Goal: Task Accomplishment & Management: Complete application form

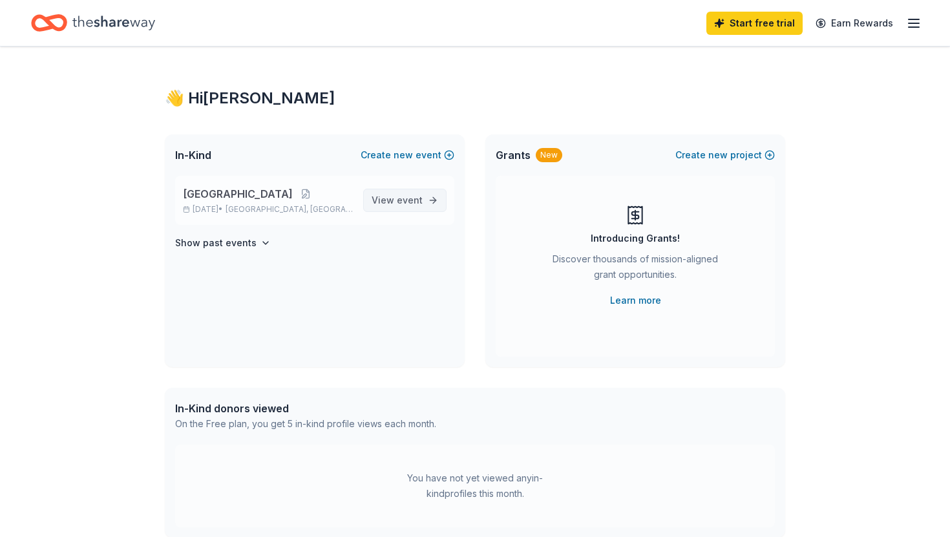
click at [428, 193] on link "View event" at bounding box center [404, 200] width 83 height 23
click at [411, 200] on span "event" at bounding box center [410, 199] width 26 height 11
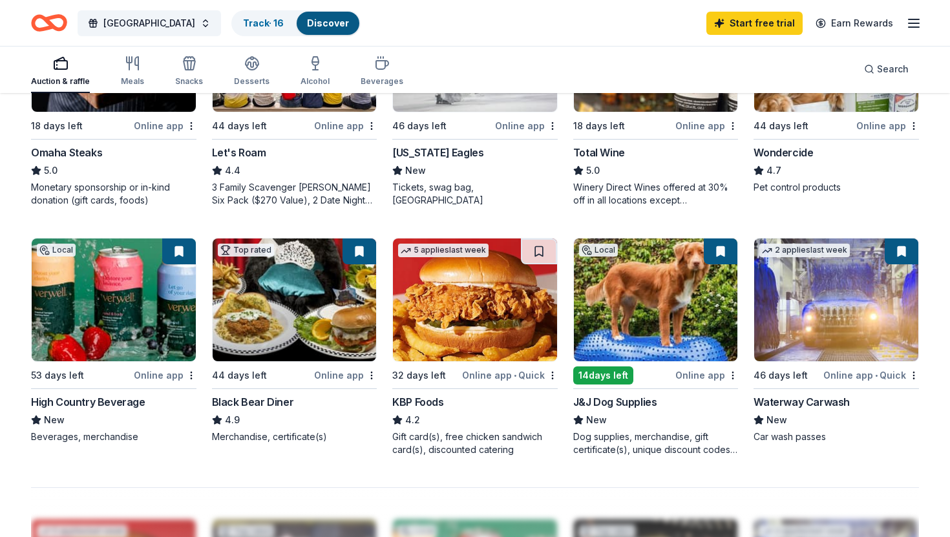
scroll to position [737, 0]
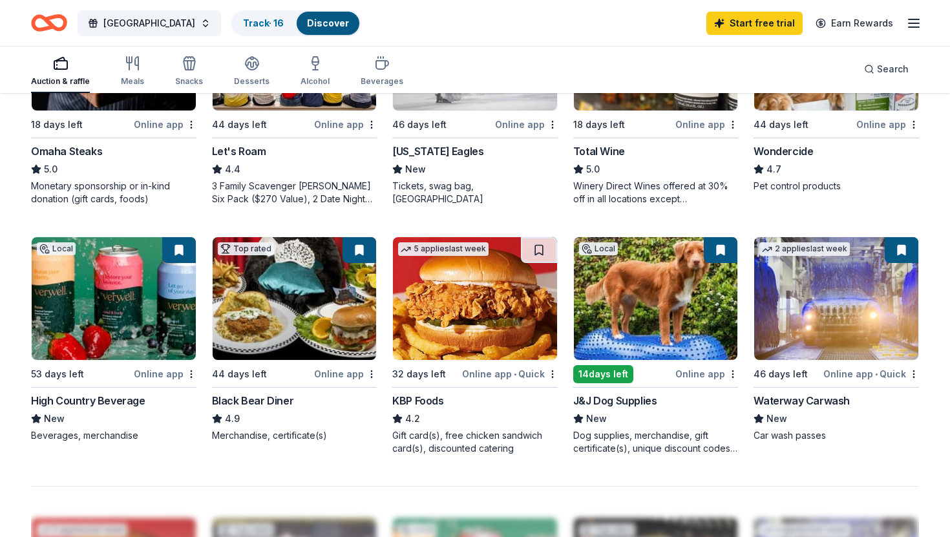
click at [640, 290] on img at bounding box center [656, 298] width 164 height 123
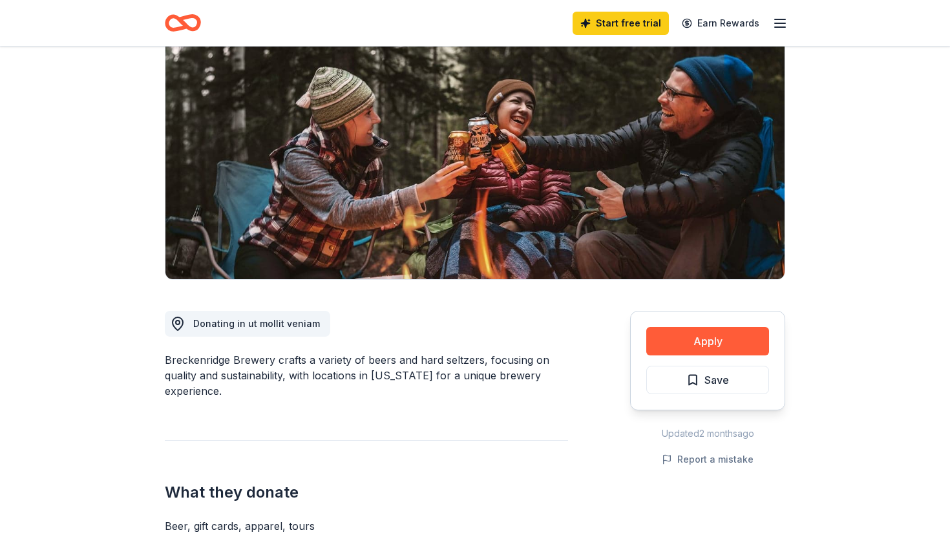
scroll to position [111, 0]
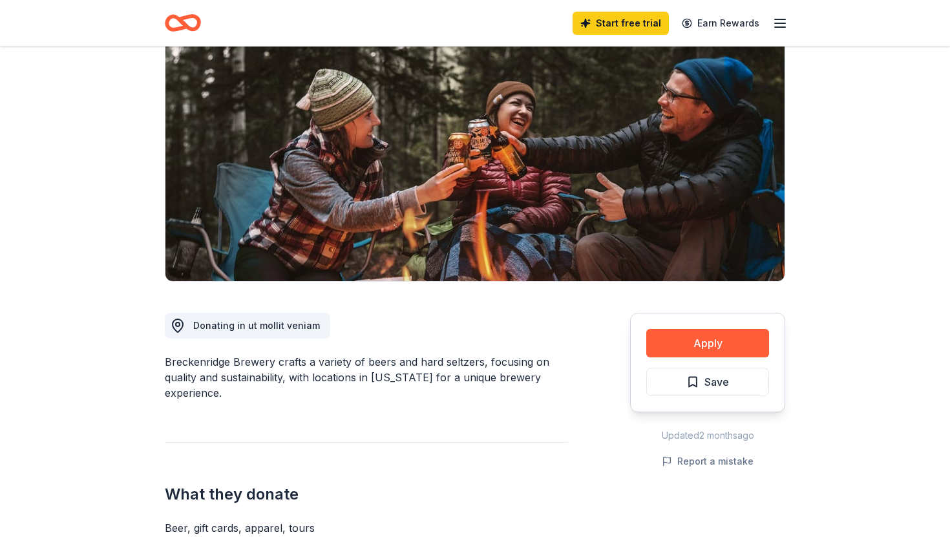
click at [278, 327] on span "Donating in ut mollit veniam" at bounding box center [256, 325] width 127 height 11
drag, startPoint x: 251, startPoint y: 326, endPoint x: 262, endPoint y: 327, distance: 11.7
click at [262, 327] on span "Donating in ut mollit veniam" at bounding box center [256, 325] width 127 height 11
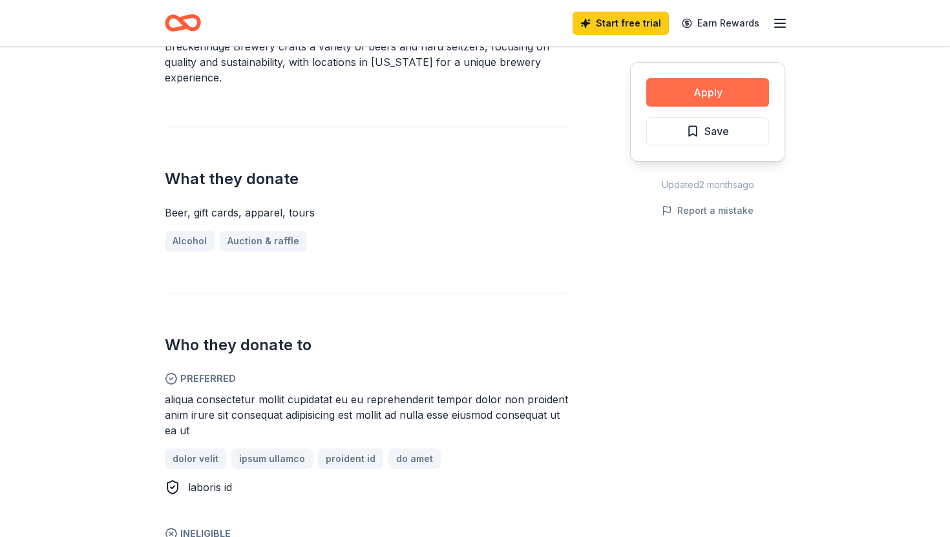
scroll to position [427, 0]
drag, startPoint x: 159, startPoint y: 411, endPoint x: 216, endPoint y: 426, distance: 58.8
click at [216, 426] on div "Breckenridge Brewery New Share Donating in ut mollit veniam Breckenridge Brewer…" at bounding box center [475, 467] width 662 height 1696
click at [216, 426] on div "aliqua consectetur mollit cupidatat eu eu reprehenderit tempor dolor non proide…" at bounding box center [366, 414] width 403 height 47
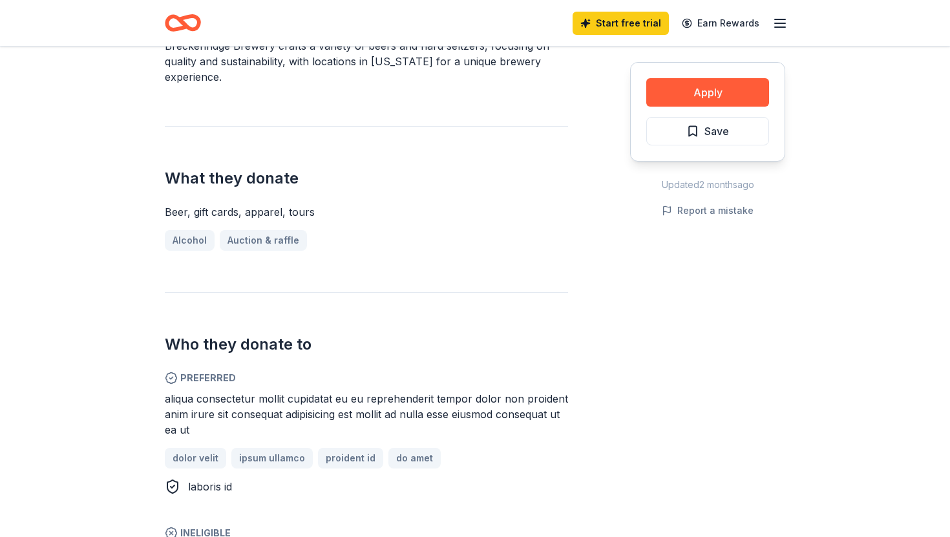
click at [222, 413] on span "aliqua consectetur mollit cupidatat eu eu reprehenderit tempor dolor non proide…" at bounding box center [366, 414] width 403 height 44
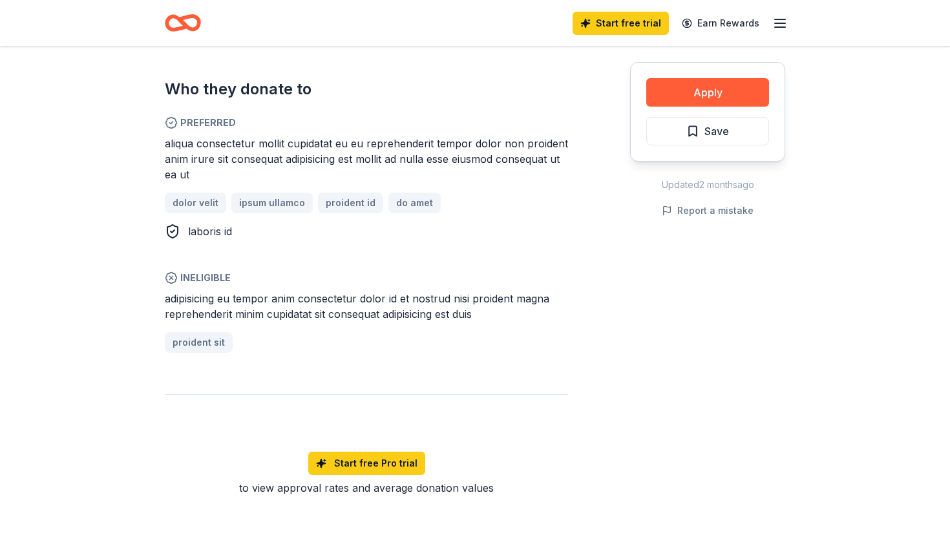
scroll to position [686, 0]
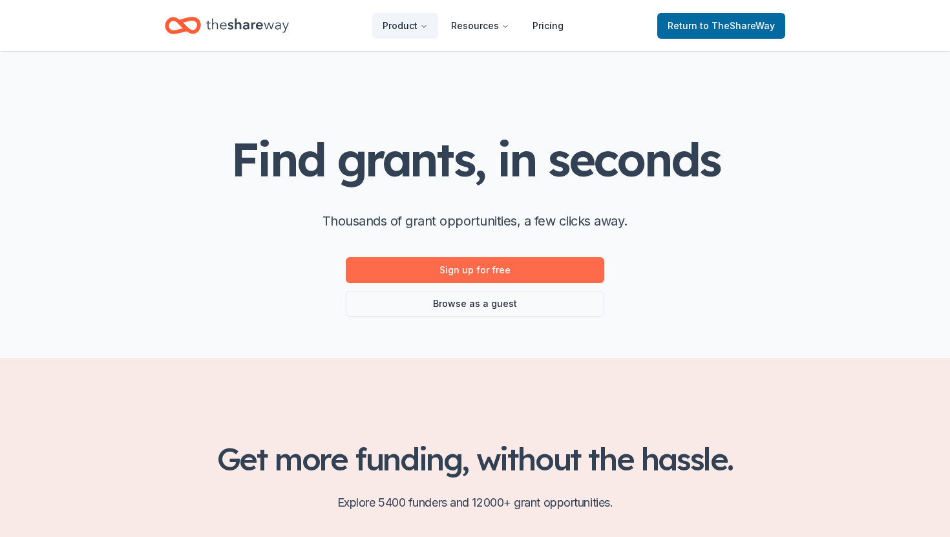
click at [428, 267] on link "Sign up for free" at bounding box center [475, 270] width 258 height 26
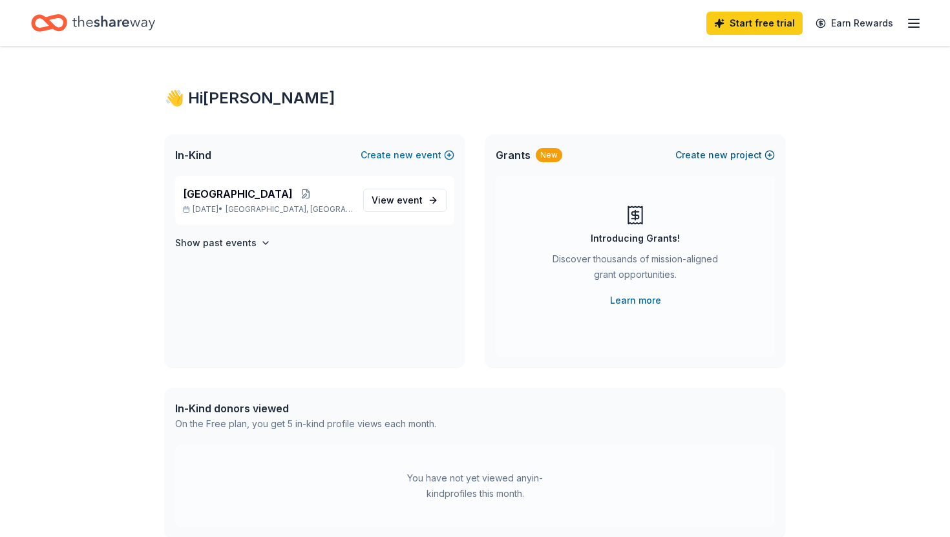
click at [728, 152] on span "new" at bounding box center [717, 155] width 19 height 16
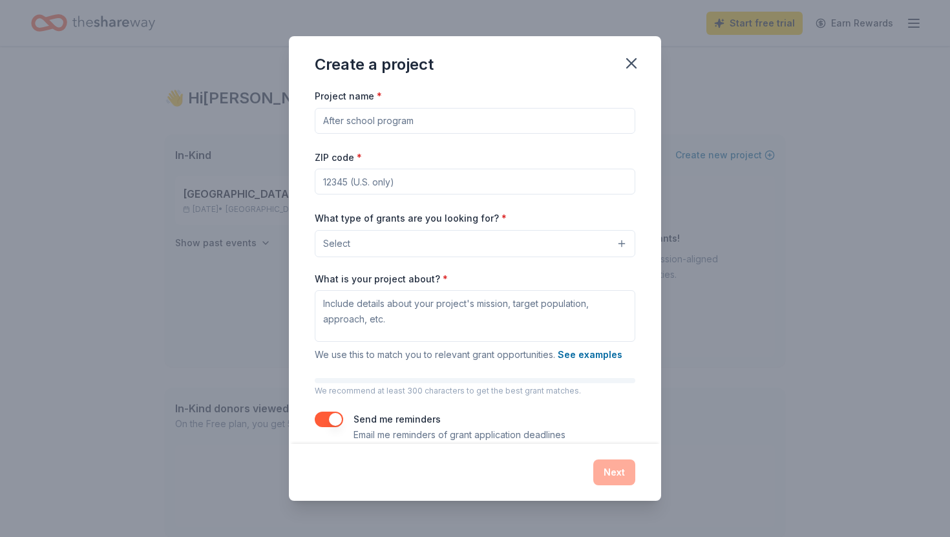
scroll to position [19, 0]
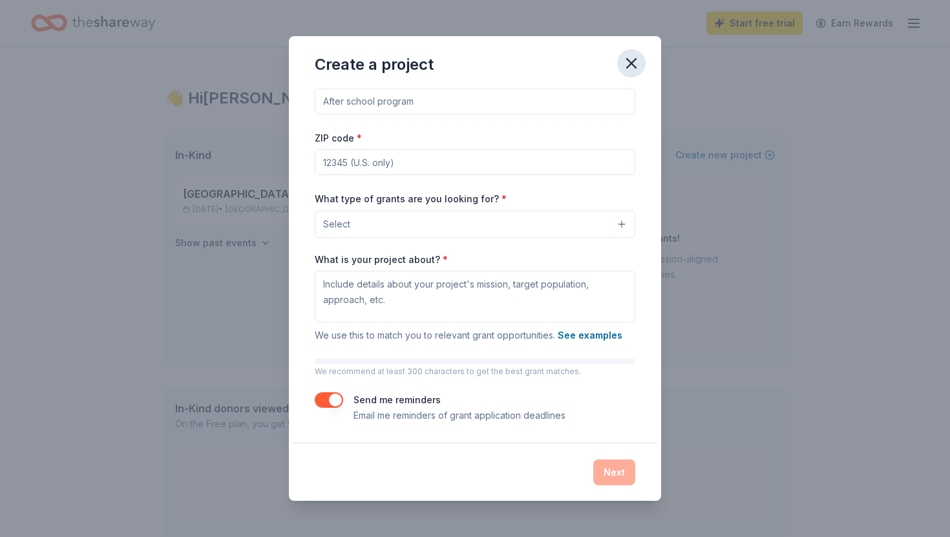
click at [632, 63] on icon "button" at bounding box center [631, 63] width 9 height 9
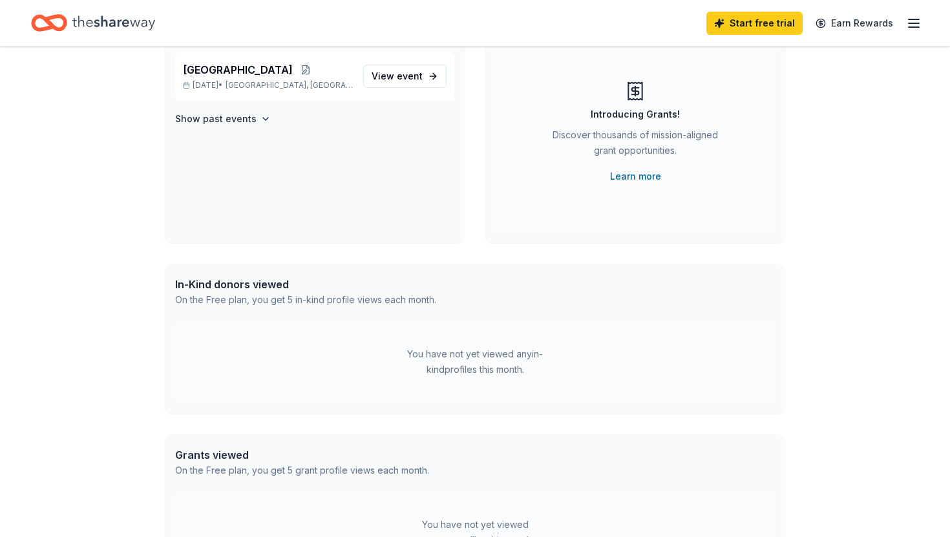
scroll to position [104, 0]
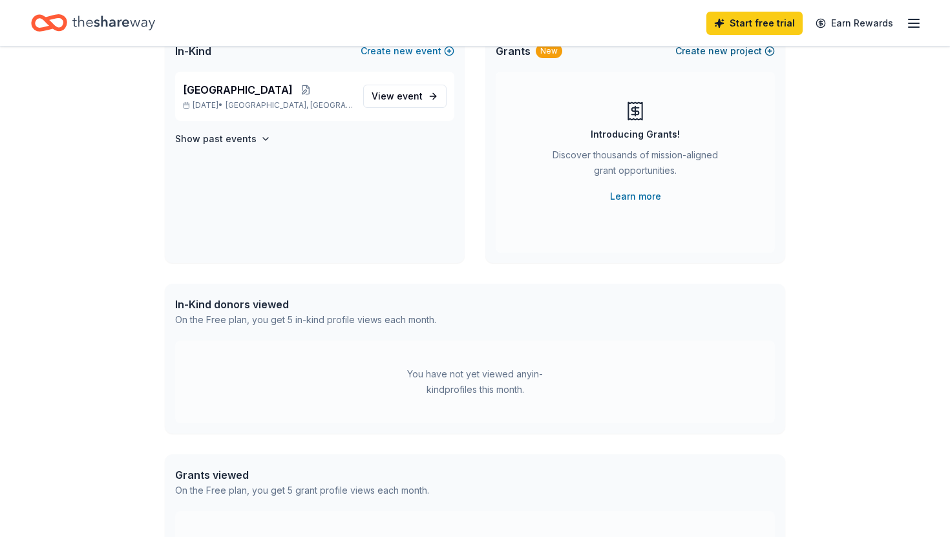
click at [741, 50] on button "Create new project" at bounding box center [725, 51] width 100 height 16
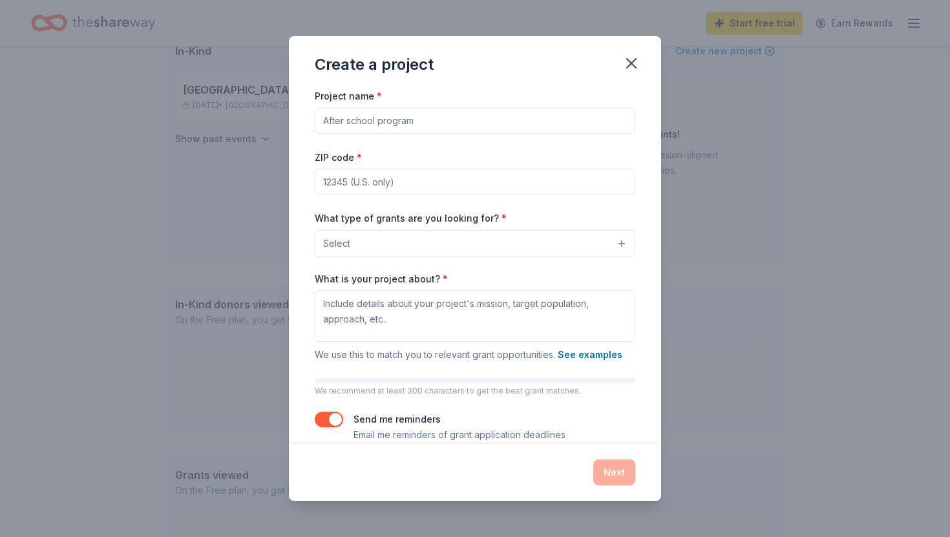
scroll to position [19, 0]
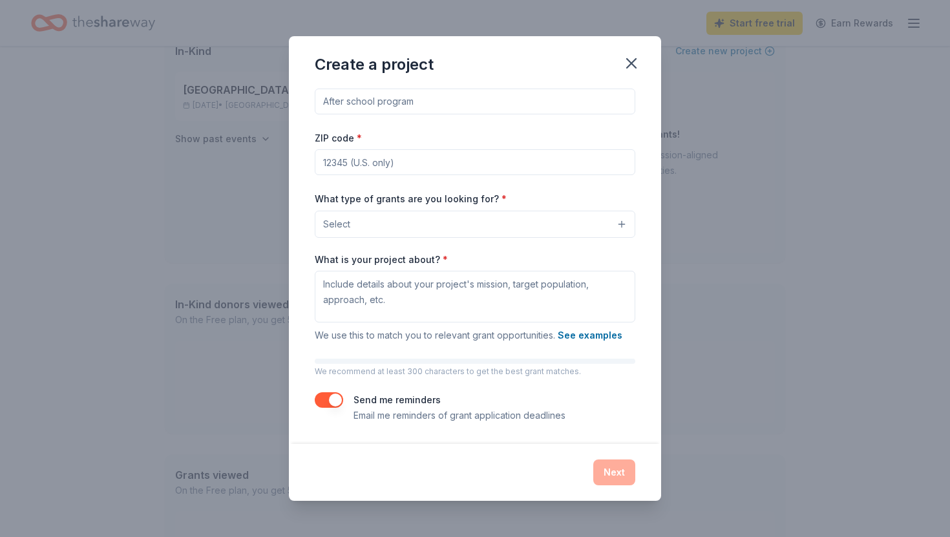
click at [552, 223] on button "Select" at bounding box center [475, 224] width 320 height 27
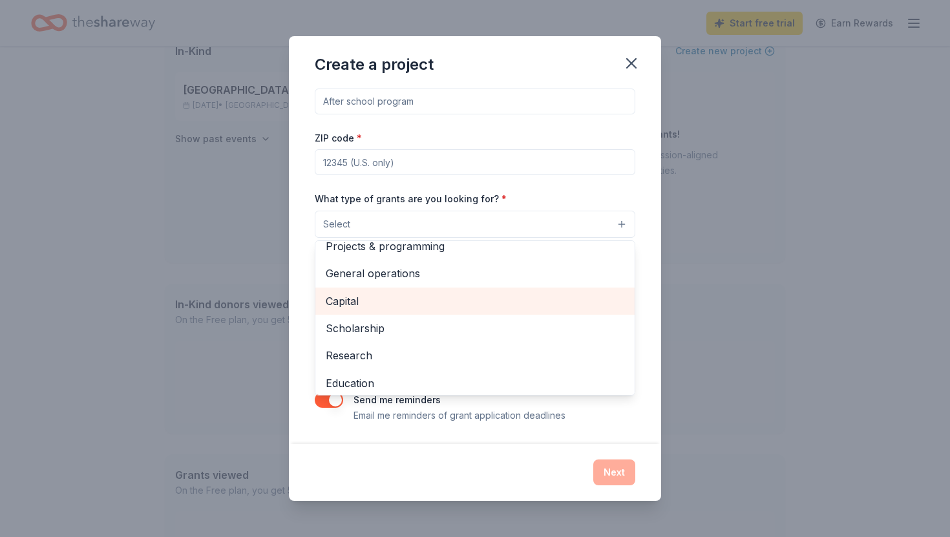
scroll to position [0, 0]
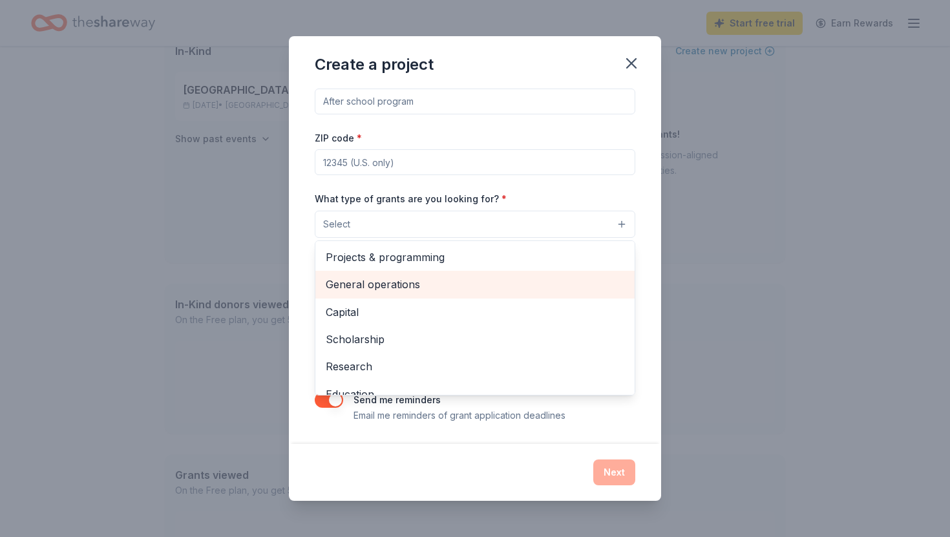
click at [487, 292] on div "General operations" at bounding box center [474, 284] width 319 height 27
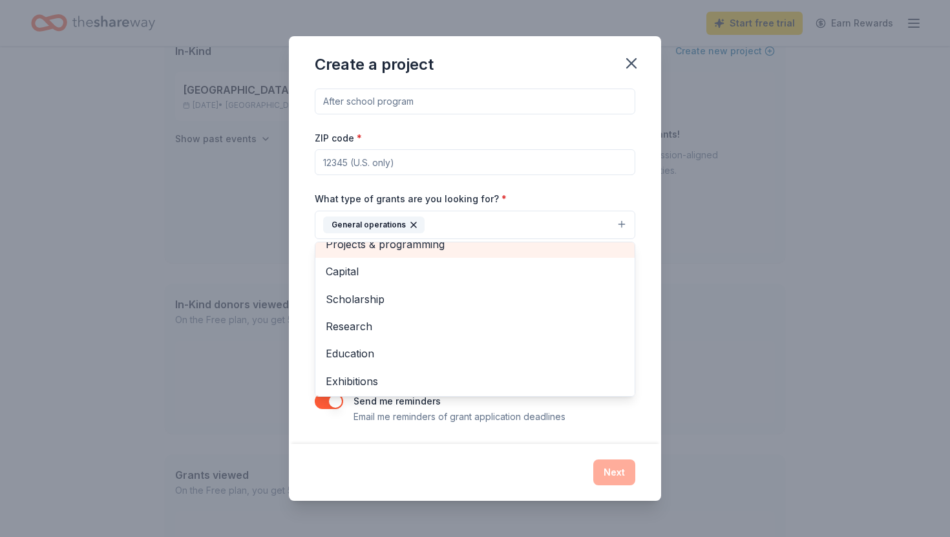
scroll to position [16, 0]
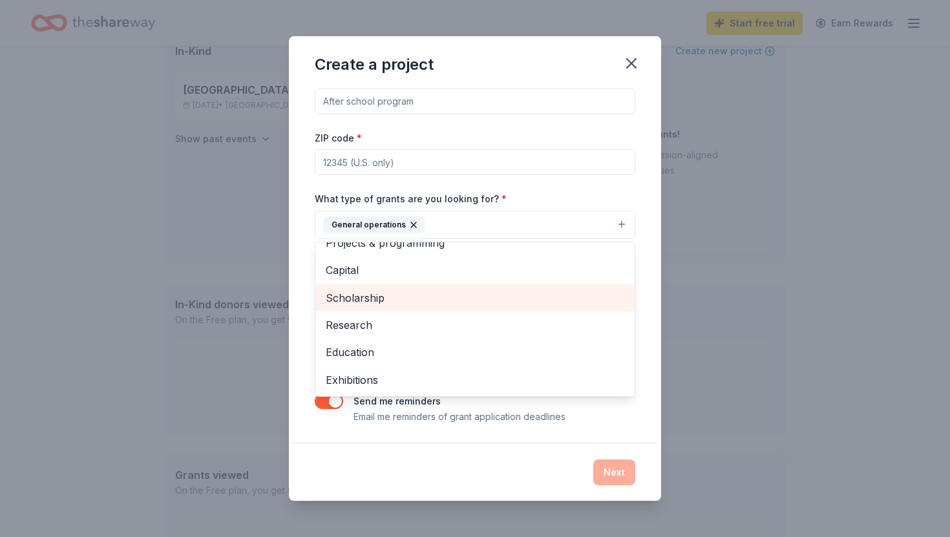
click at [395, 294] on span "Scholarship" at bounding box center [475, 297] width 299 height 17
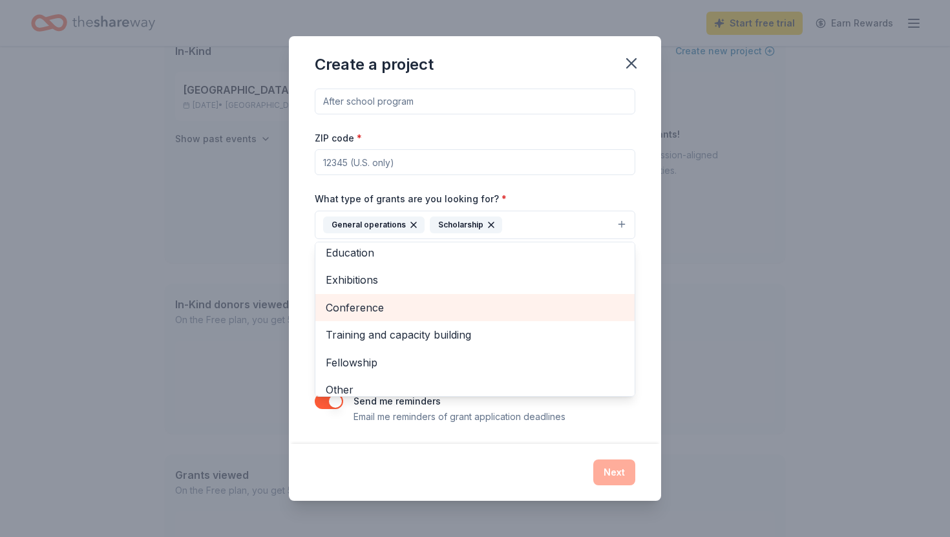
scroll to position [98, 0]
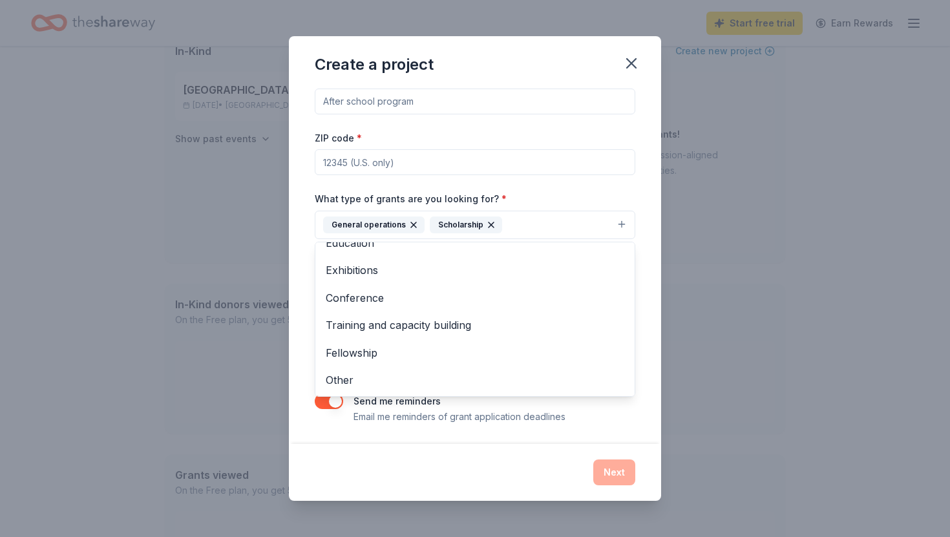
click at [637, 58] on div "Create a project Project name * ZIP code * What type of grants are you looking …" at bounding box center [475, 268] width 372 height 465
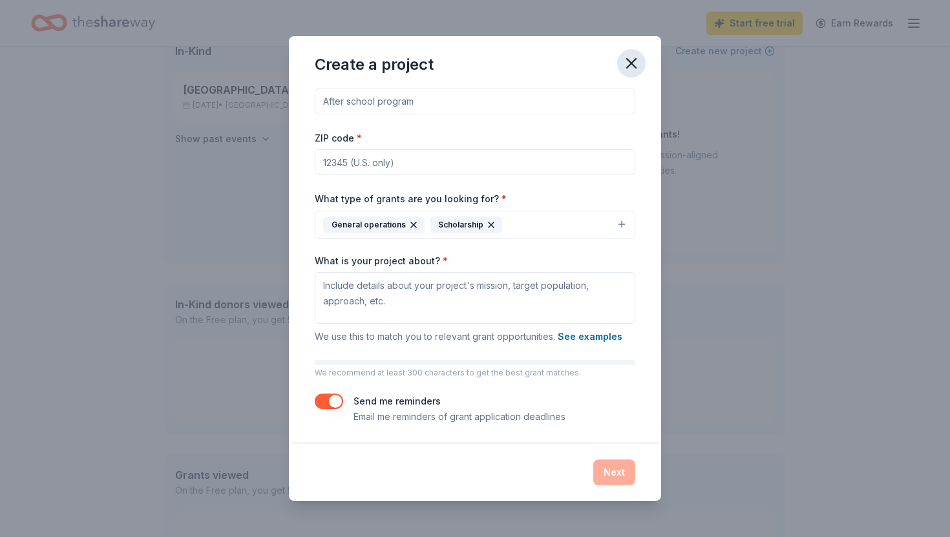
click at [633, 61] on icon "button" at bounding box center [631, 63] width 9 height 9
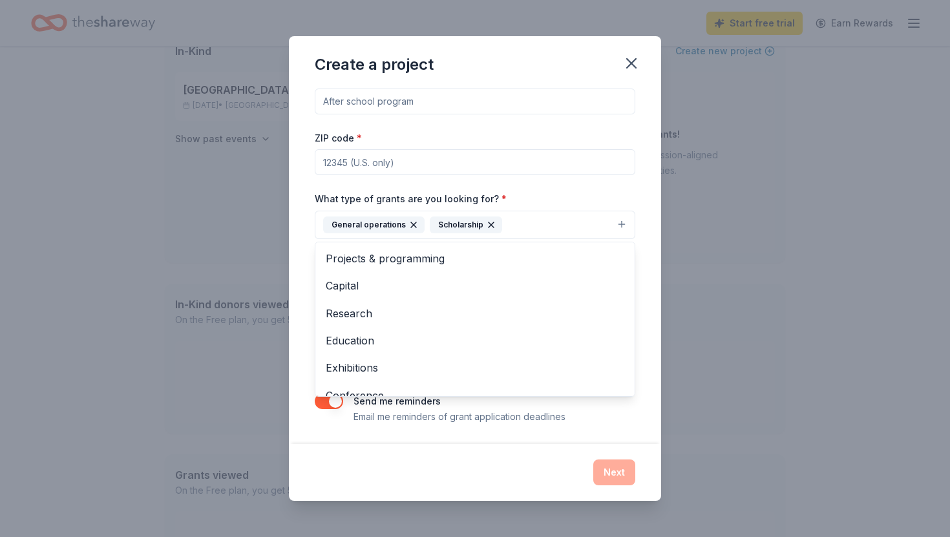
click at [487, 222] on icon "button" at bounding box center [491, 225] width 10 height 10
click at [410, 222] on icon "button" at bounding box center [413, 225] width 10 height 10
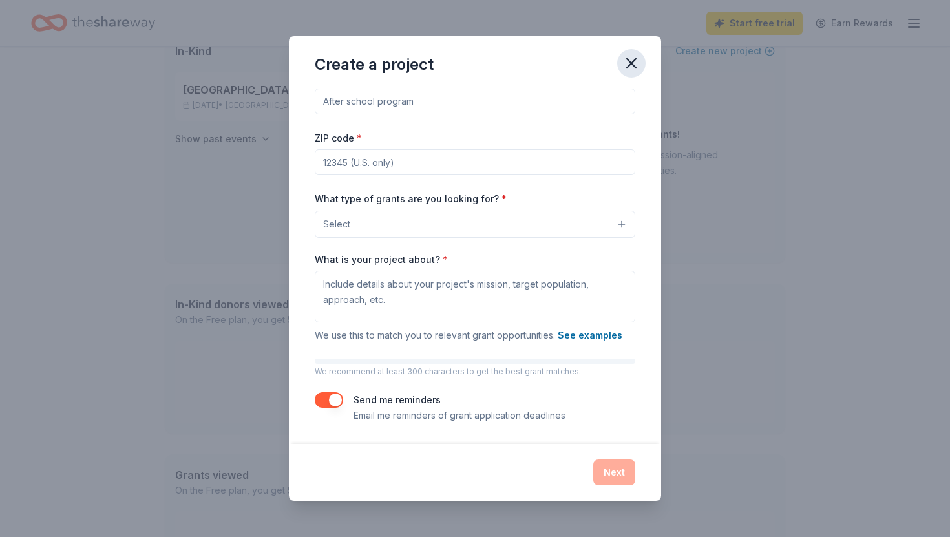
click at [636, 63] on icon "button" at bounding box center [631, 63] width 18 height 18
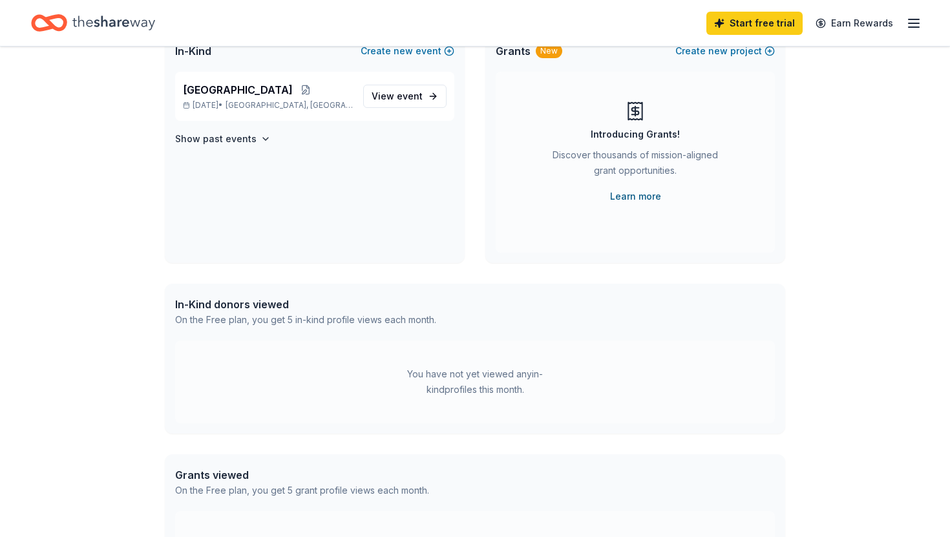
click at [636, 203] on link "Learn more" at bounding box center [635, 197] width 51 height 16
click at [387, 96] on span "View event" at bounding box center [397, 97] width 51 height 16
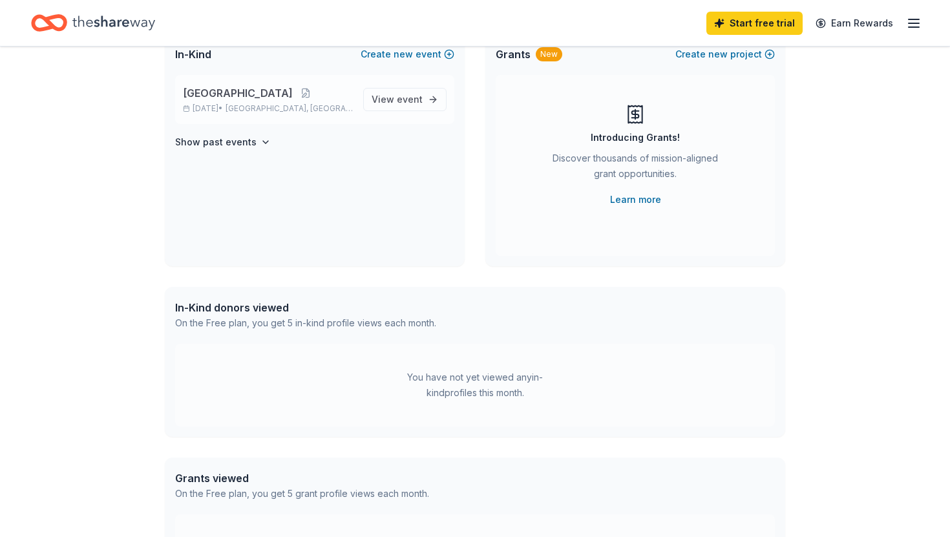
scroll to position [43, 0]
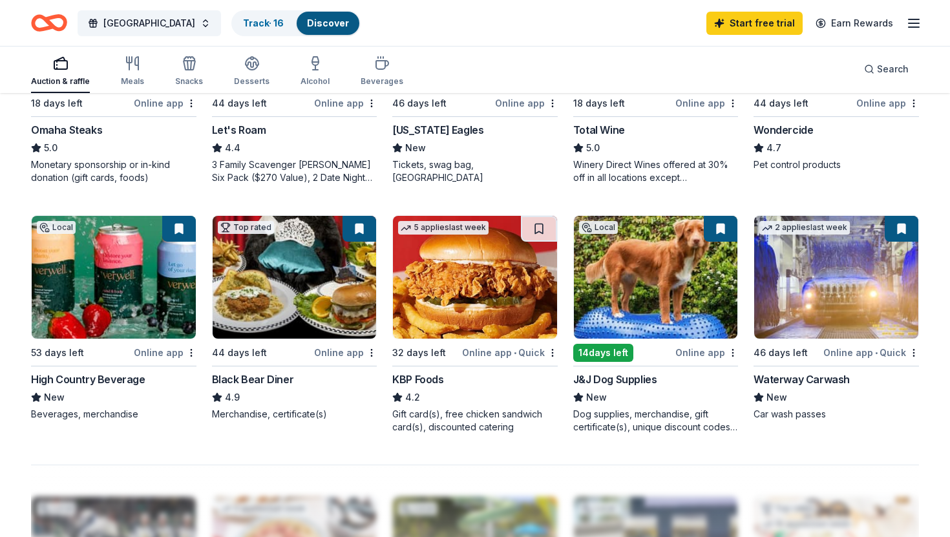
scroll to position [672, 0]
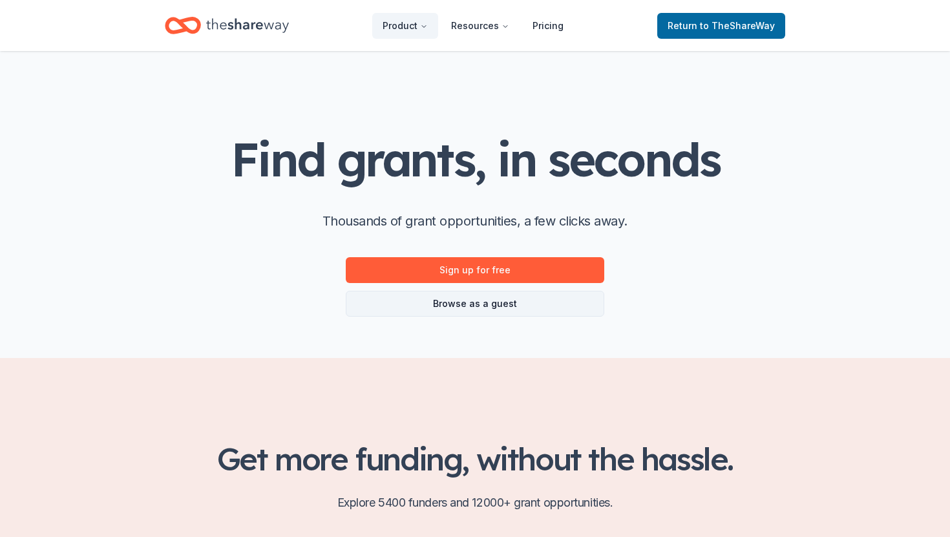
click at [475, 297] on link "Browse as a guest" at bounding box center [475, 304] width 258 height 26
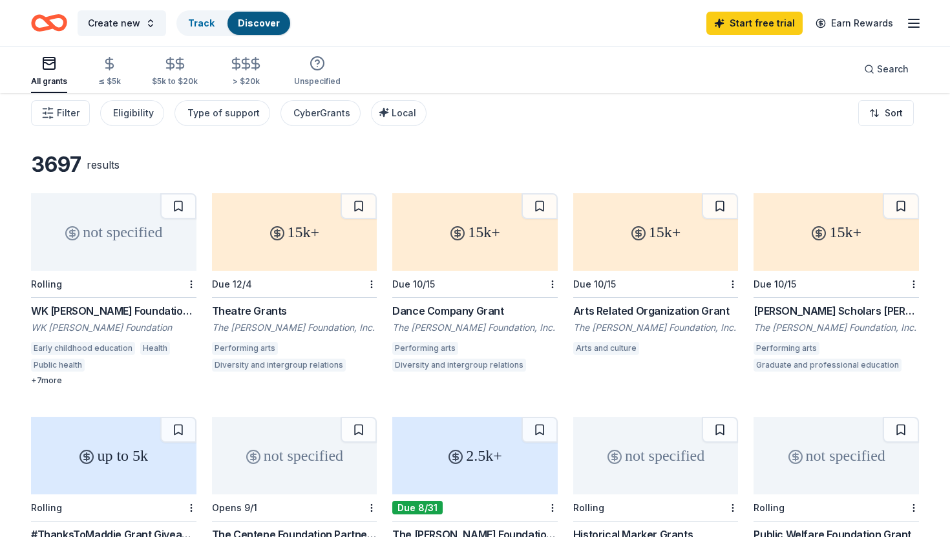
scroll to position [9, 0]
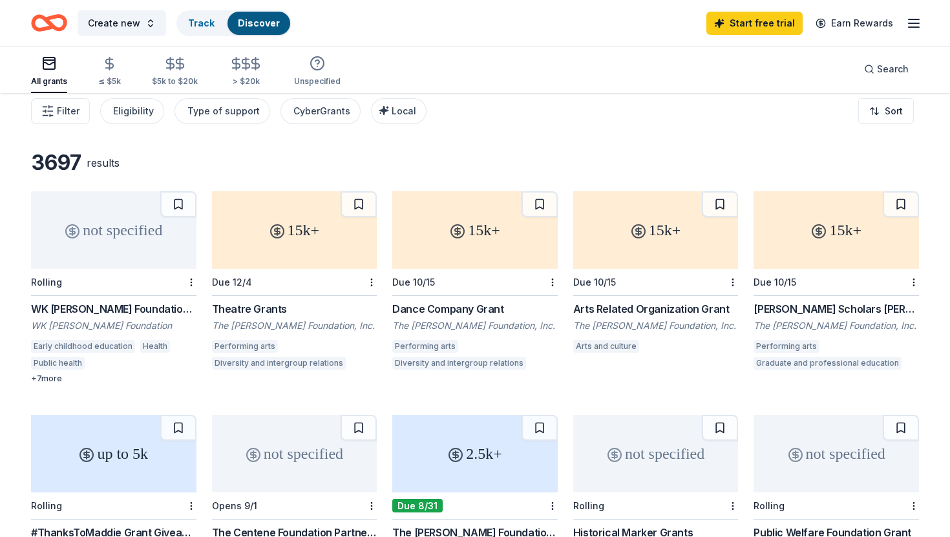
click at [56, 373] on div "+ 7 more" at bounding box center [113, 378] width 165 height 10
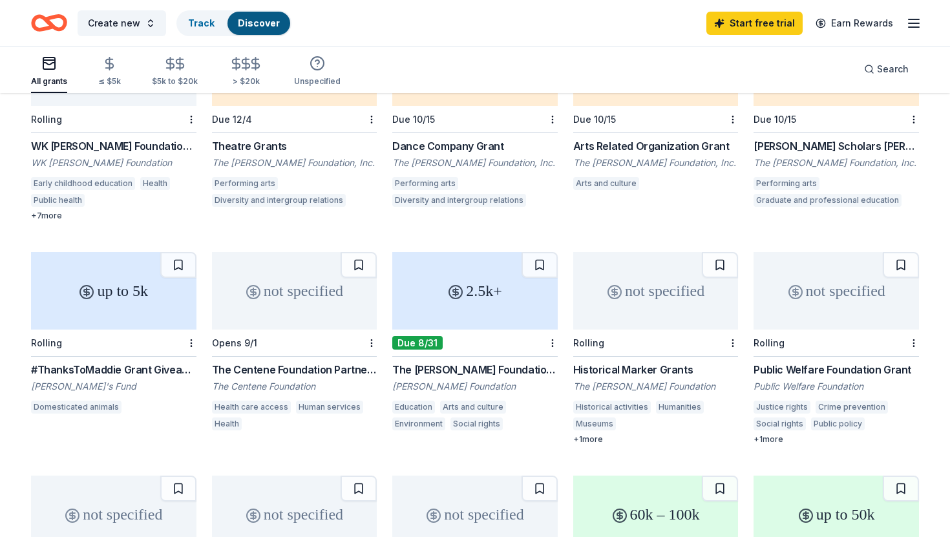
scroll to position [170, 0]
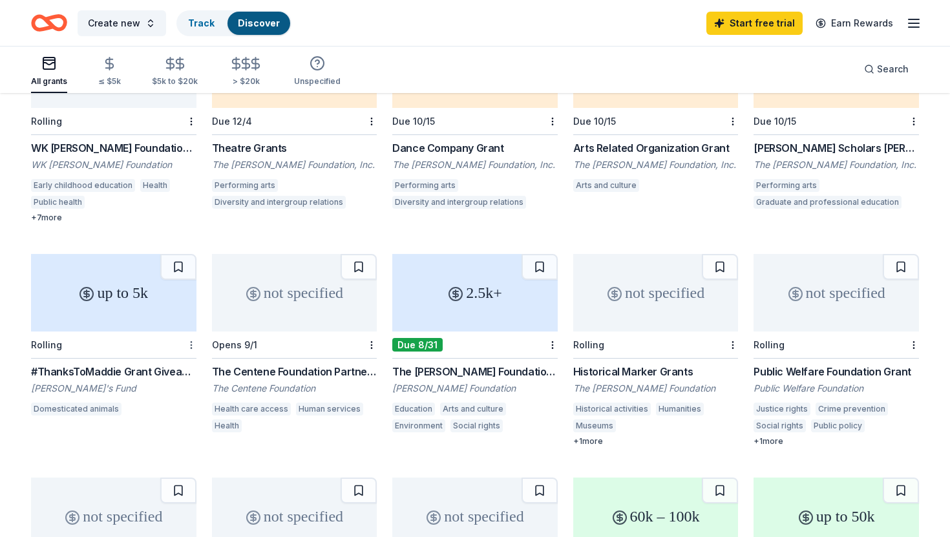
click at [190, 343] on html "Create new Track Discover Start free trial Earn Rewards All grants ≤ $5k $5k to…" at bounding box center [475, 98] width 950 height 537
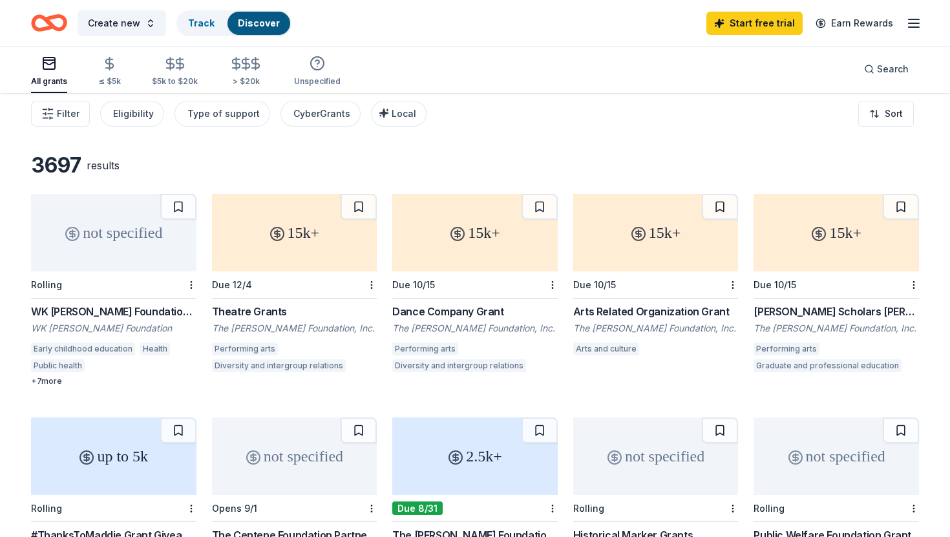
scroll to position [0, 0]
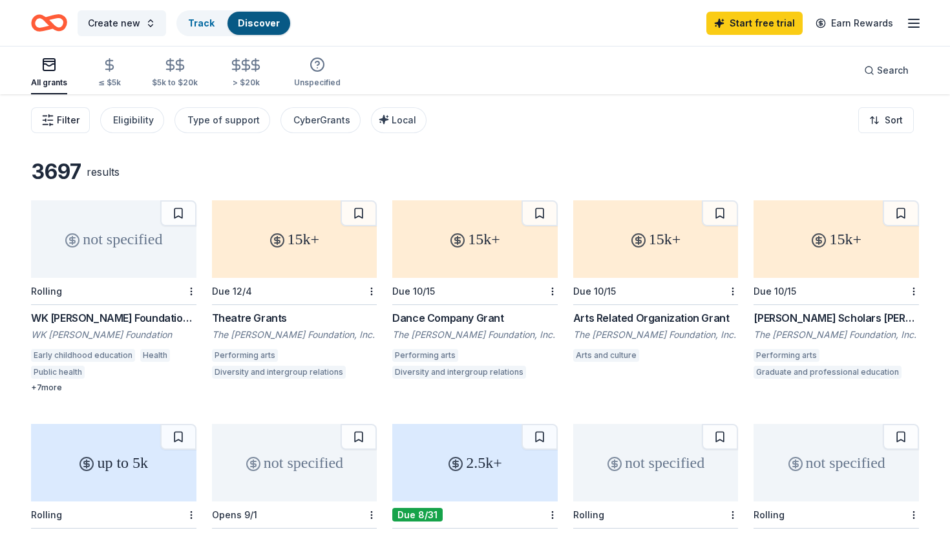
click at [78, 124] on button "Filter" at bounding box center [60, 120] width 59 height 26
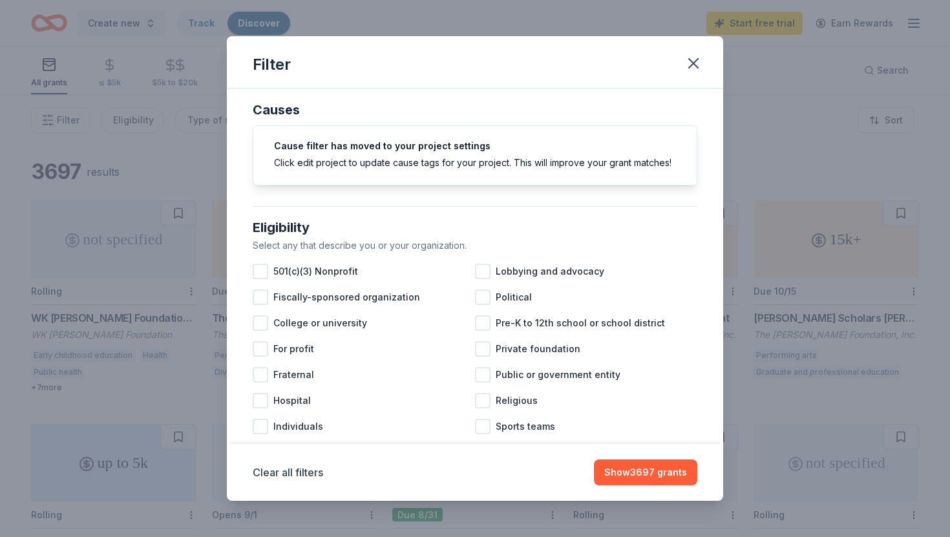
scroll to position [14, 0]
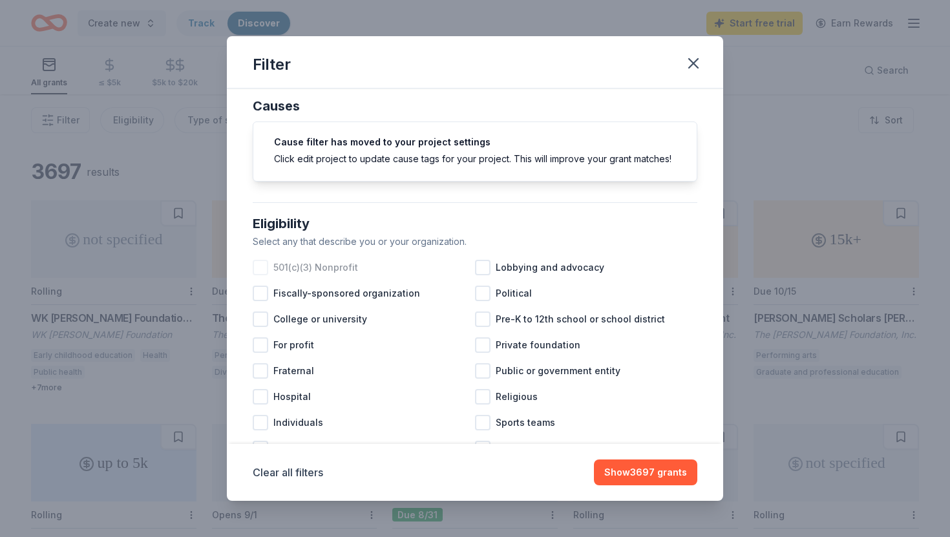
click at [255, 262] on div at bounding box center [261, 268] width 16 height 16
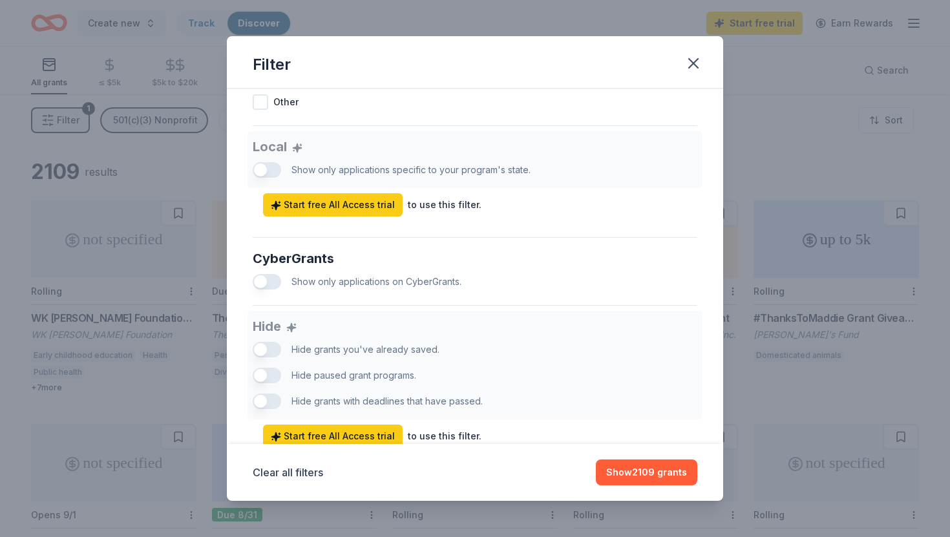
scroll to position [742, 0]
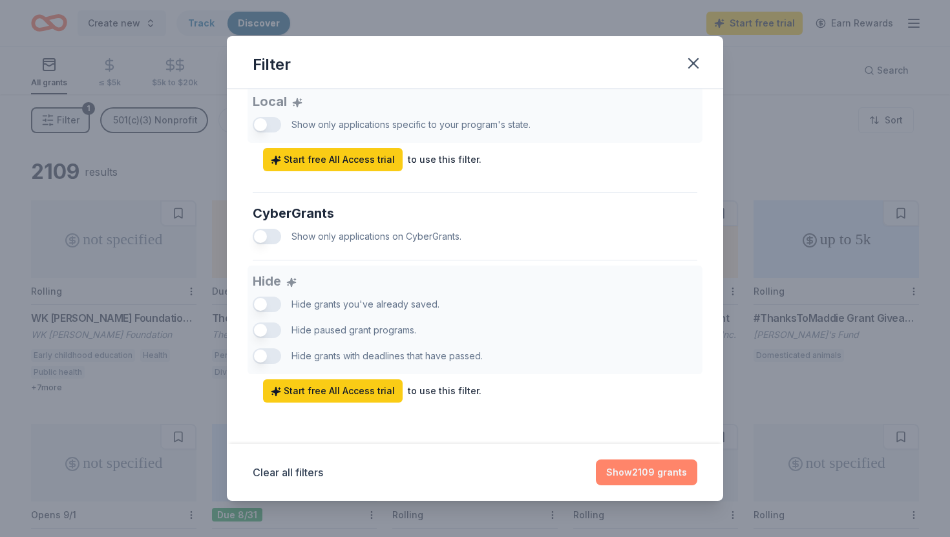
click at [625, 463] on button "Show 2109 grants" at bounding box center [646, 472] width 101 height 26
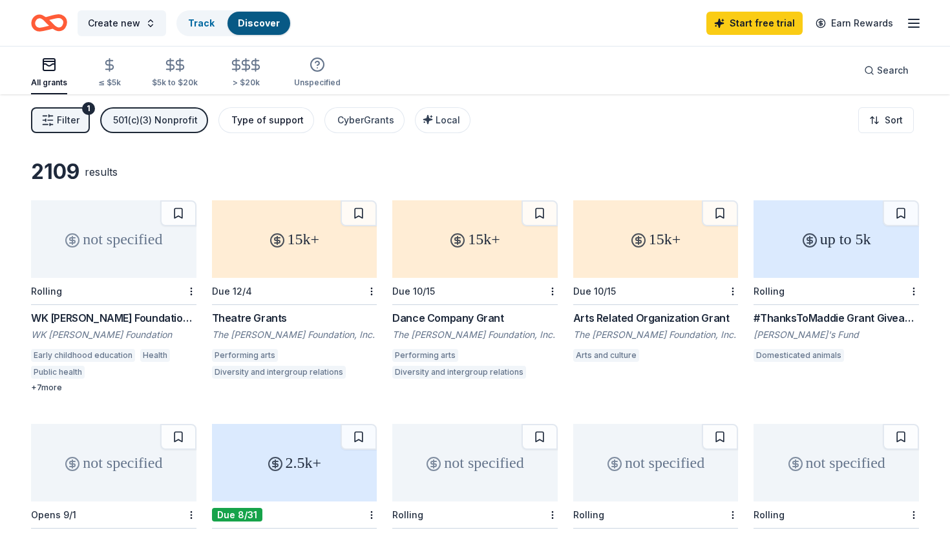
click at [271, 125] on div "Type of support" at bounding box center [267, 120] width 72 height 16
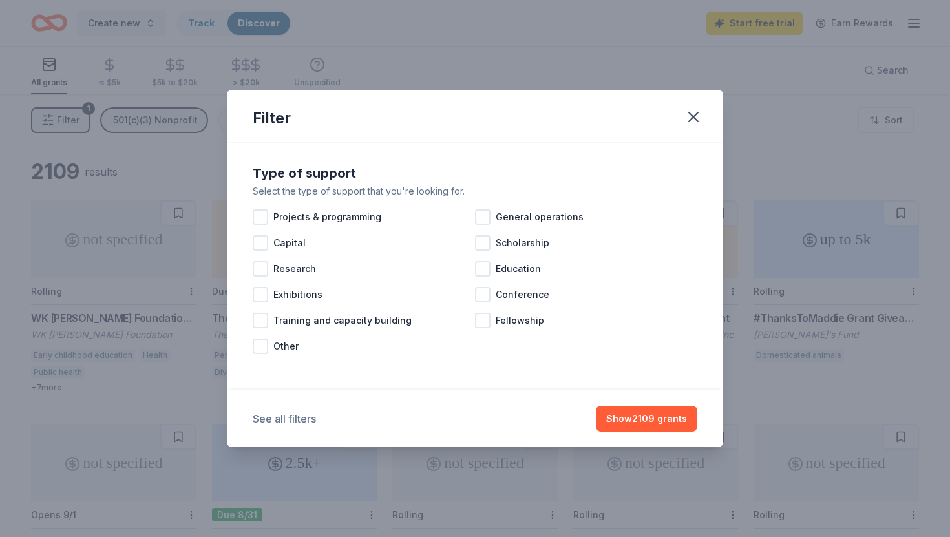
click at [305, 411] on button "See all filters" at bounding box center [284, 419] width 63 height 16
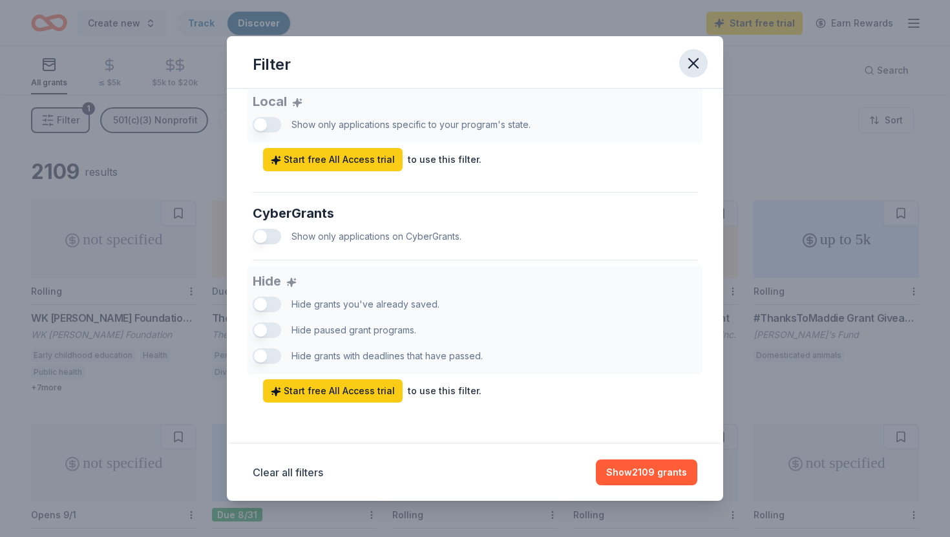
click at [693, 59] on icon "button" at bounding box center [693, 63] width 18 height 18
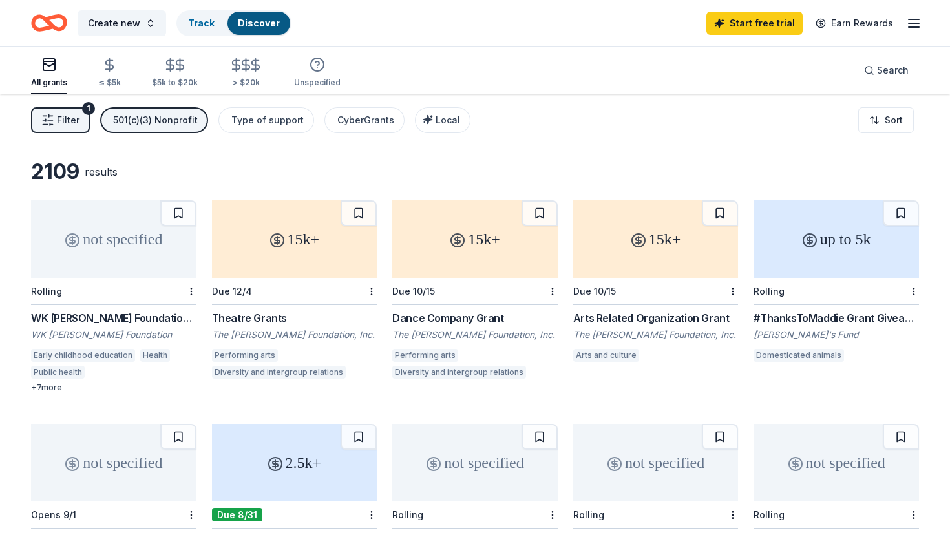
click at [72, 120] on span "Filter" at bounding box center [68, 120] width 23 height 16
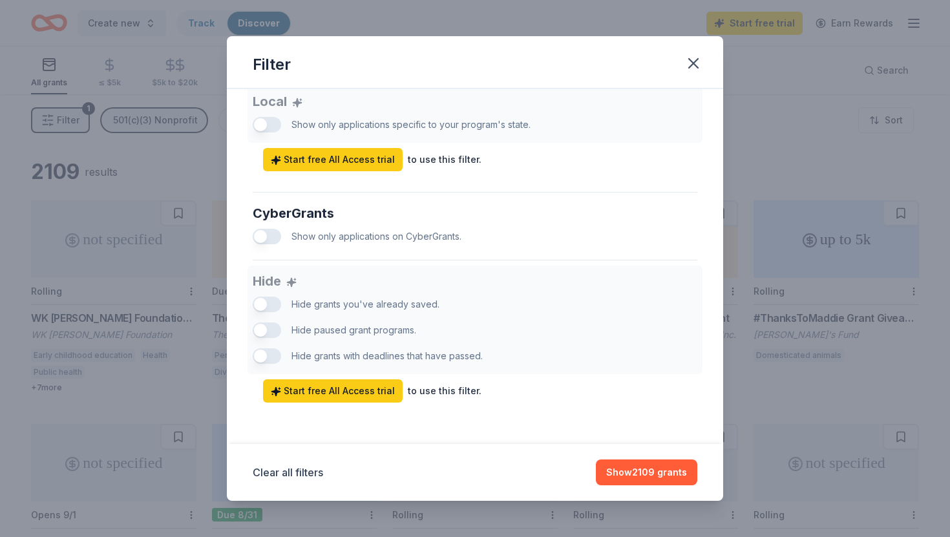
click at [679, 69] on div "Filter" at bounding box center [475, 62] width 496 height 52
click at [692, 74] on button "button" at bounding box center [693, 63] width 28 height 28
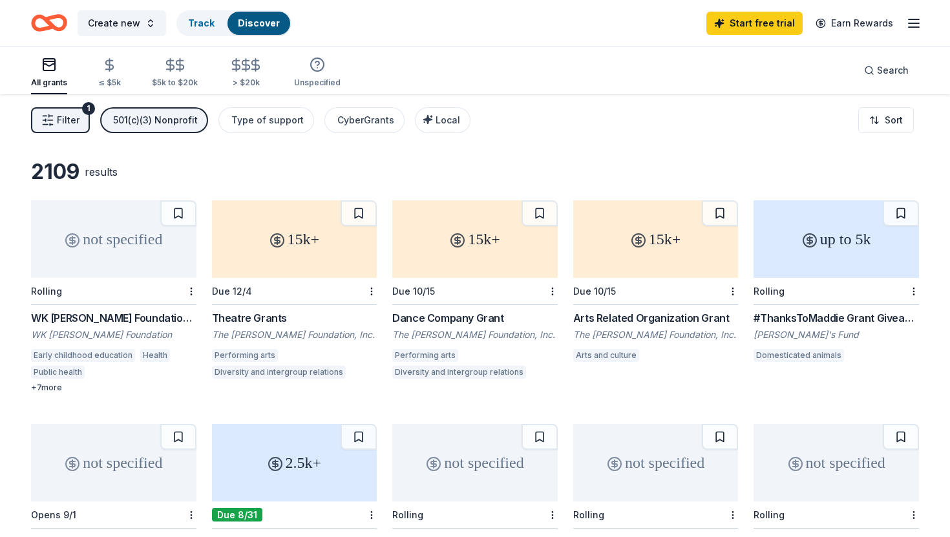
scroll to position [1, 0]
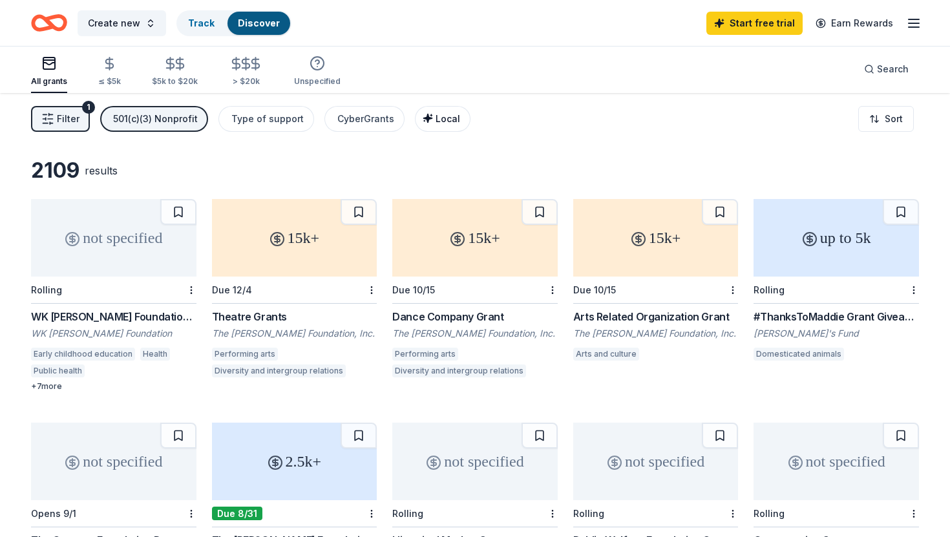
click at [449, 120] on span "Local" at bounding box center [447, 118] width 25 height 11
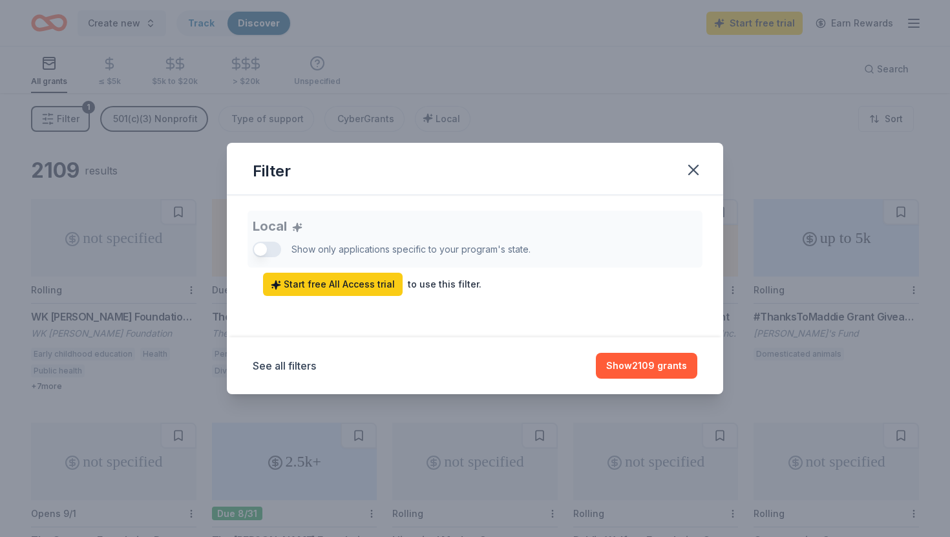
click at [724, 164] on div "Filter Local Show only applications specific to your program's state. Start fre…" at bounding box center [475, 268] width 950 height 537
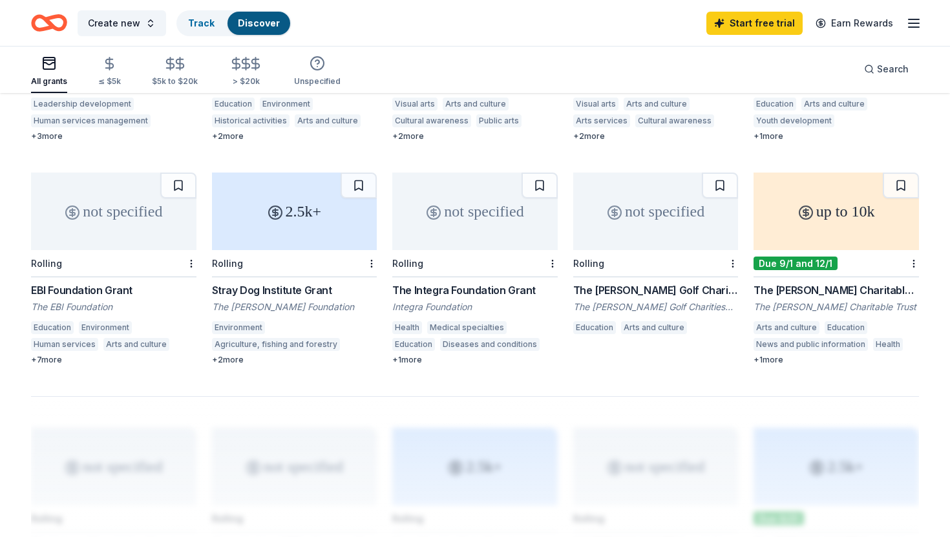
scroll to position [0, 0]
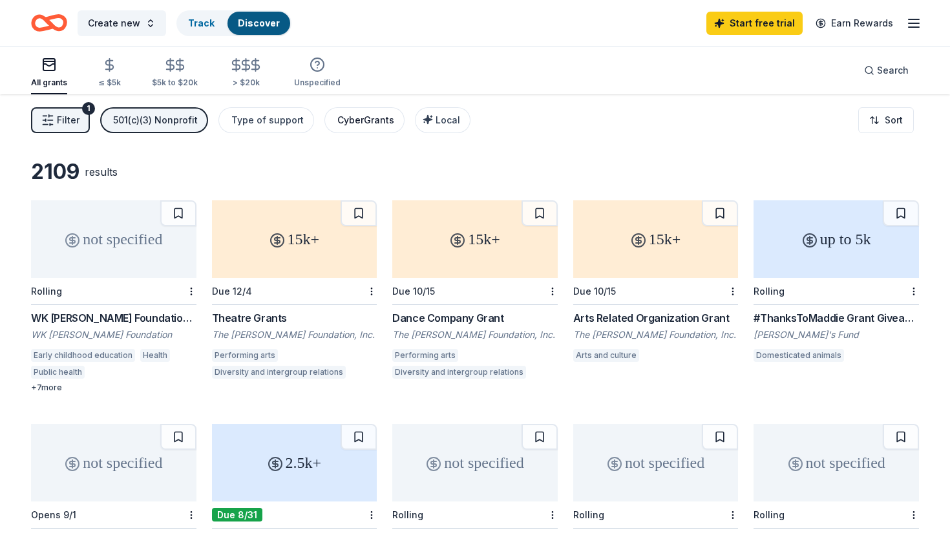
click at [350, 123] on div "CyberGrants" at bounding box center [365, 120] width 57 height 16
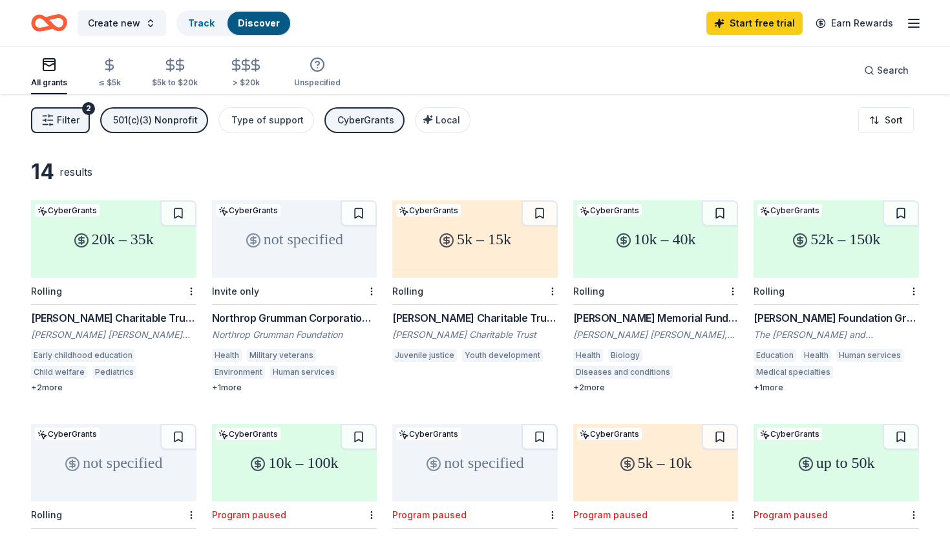
click at [350, 123] on div "CyberGrants" at bounding box center [365, 120] width 57 height 16
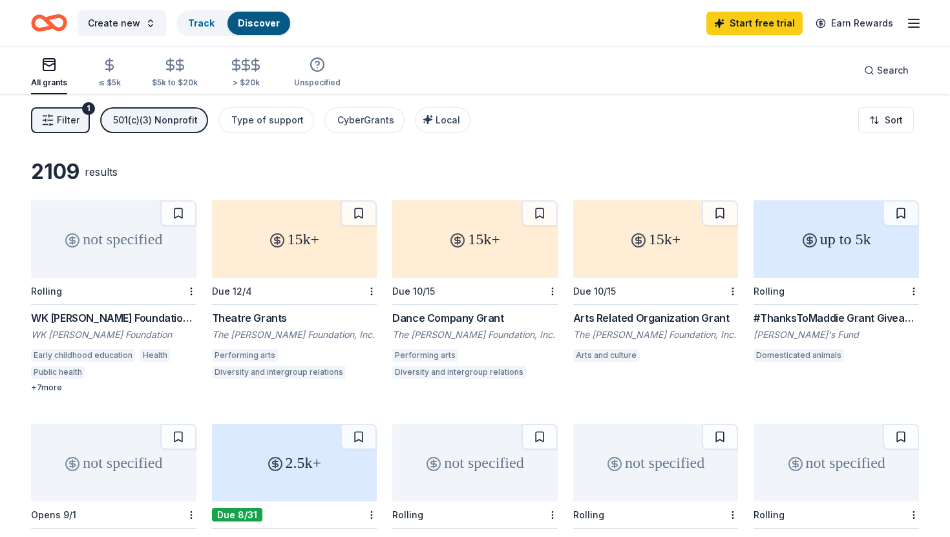
click at [60, 128] on button "Filter 1" at bounding box center [60, 120] width 59 height 26
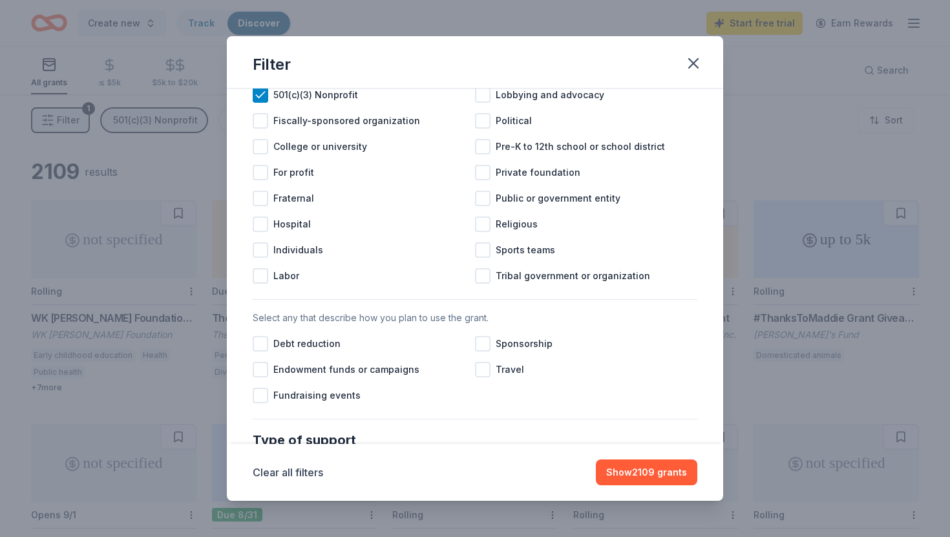
scroll to position [236, 0]
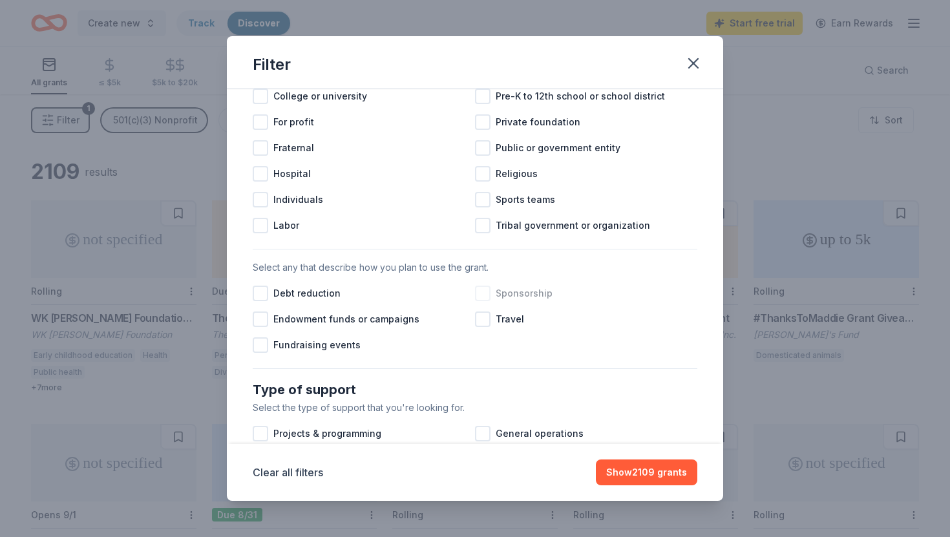
click at [488, 288] on div at bounding box center [483, 294] width 16 height 16
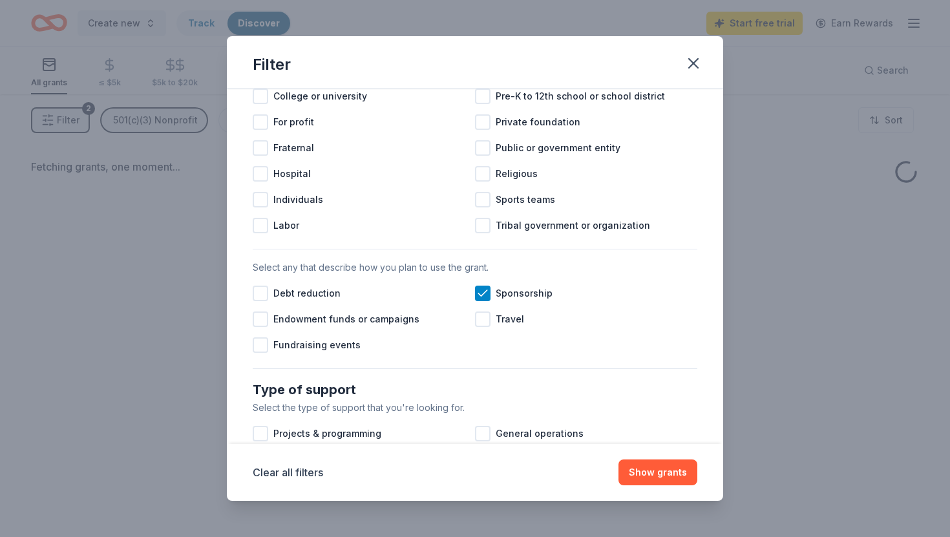
click at [316, 359] on div "Select any that describe how you plan to use the grant. Debt reduction Sponsors…" at bounding box center [474, 309] width 455 height 109
click at [319, 348] on span "Fundraising events" at bounding box center [316, 345] width 87 height 16
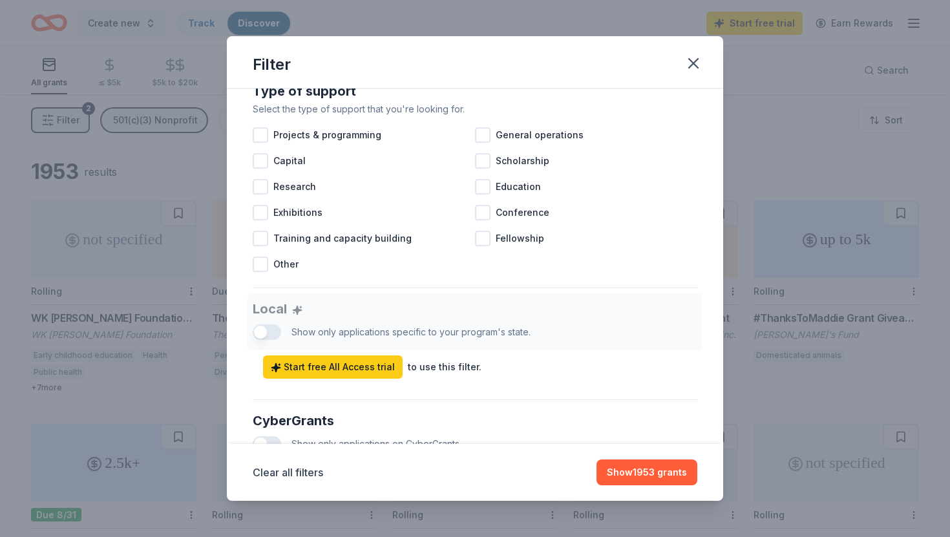
scroll to position [551, 0]
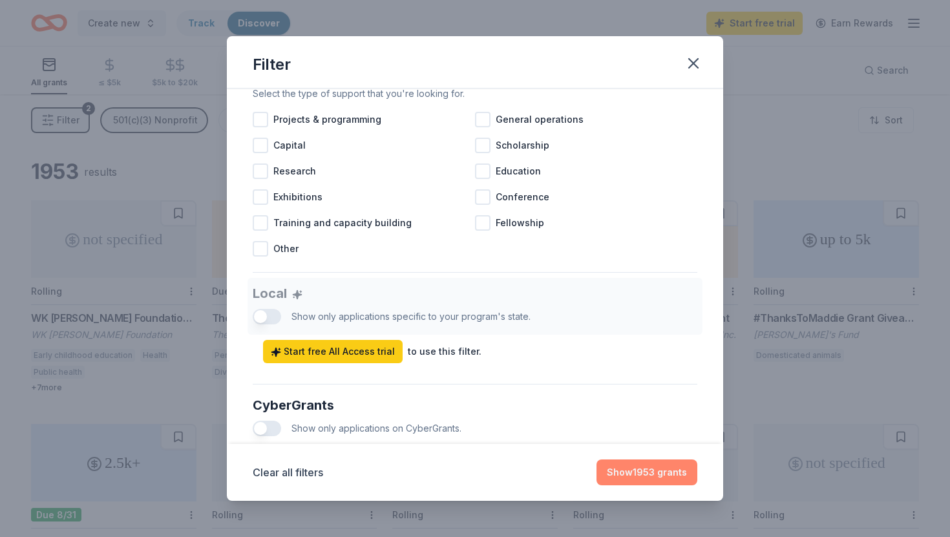
click at [642, 476] on button "Show 1953 grants" at bounding box center [646, 472] width 101 height 26
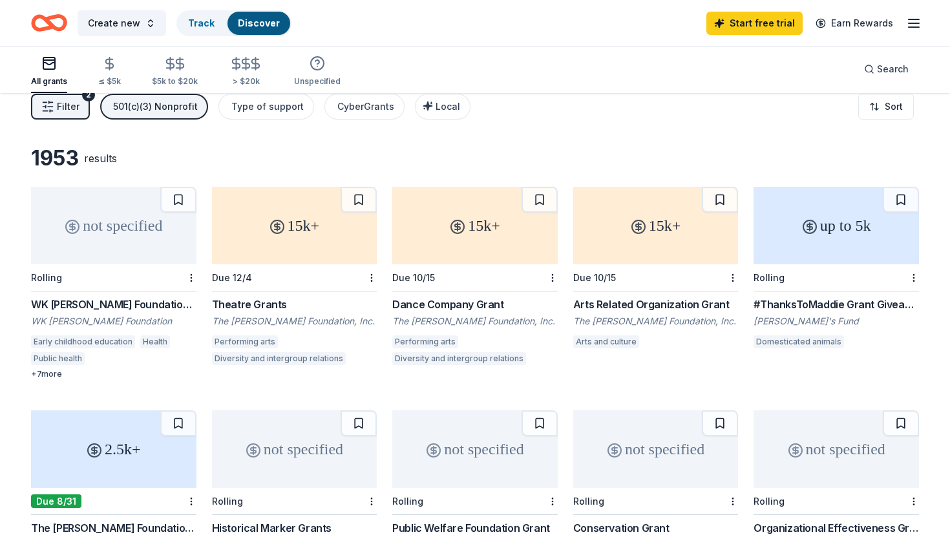
scroll to position [0, 0]
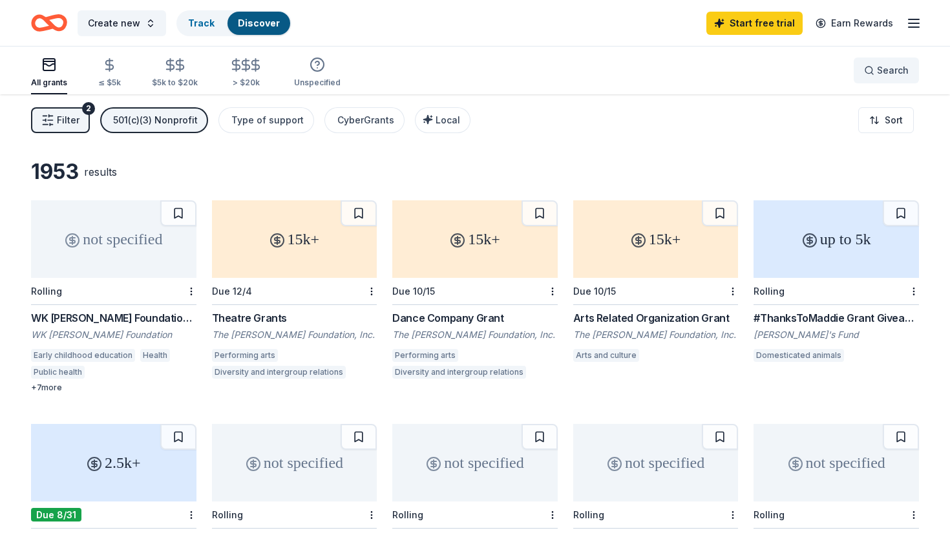
click at [881, 79] on button "Search" at bounding box center [886, 71] width 65 height 26
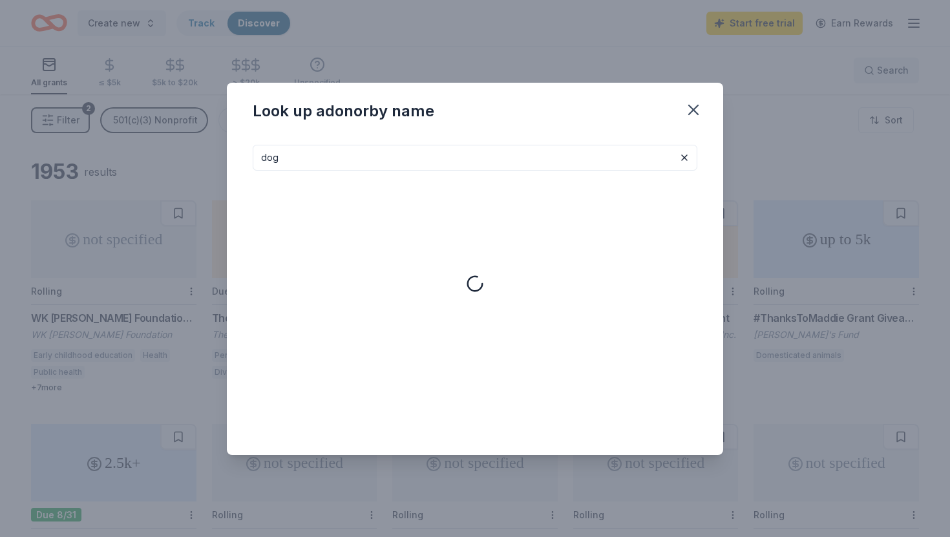
type input "dog"
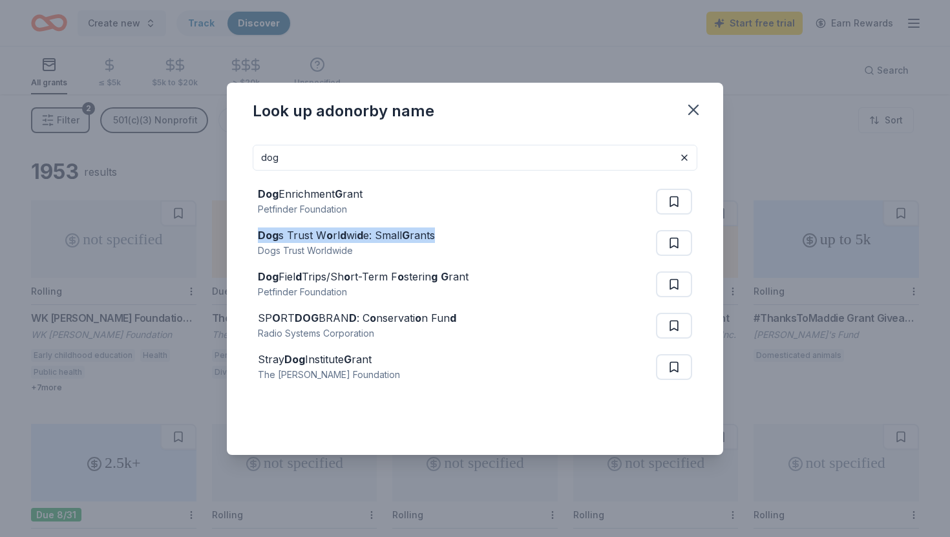
drag, startPoint x: 437, startPoint y: 231, endPoint x: 244, endPoint y: 231, distance: 193.2
click at [244, 231] on div "dog Dog Enrichment G rant Petfinder Foundation Dog s Trust W o rl d wi d e: Sma…" at bounding box center [475, 294] width 496 height 320
copy div "Dog s Trust W o rl d wi d e: Small G rants"
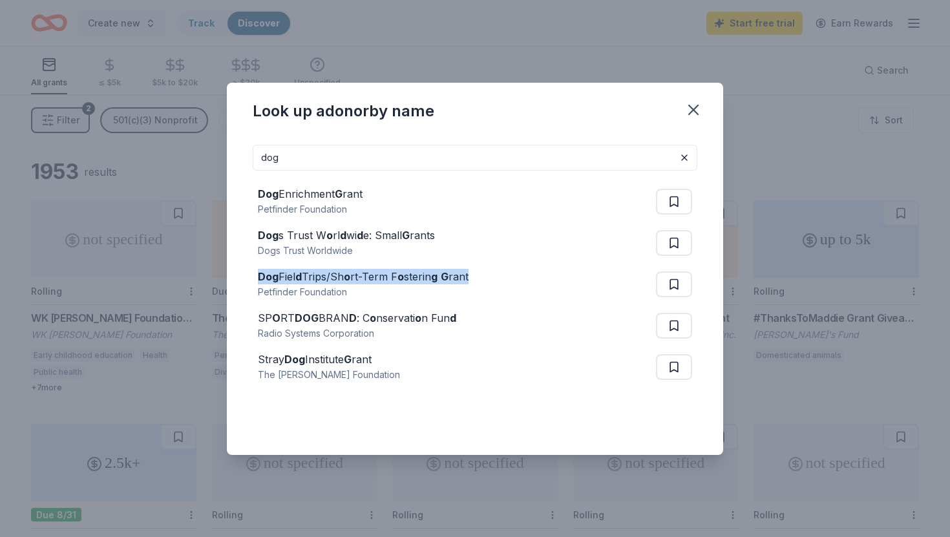
drag, startPoint x: 475, startPoint y: 280, endPoint x: 228, endPoint y: 271, distance: 247.0
click at [228, 271] on div "dog Dog Enrichment G rant Petfinder Foundation Dog s Trust W o rl d wi d e: Sma…" at bounding box center [475, 294] width 496 height 320
copy div "Dog Fiel d Trips/Sh o rt-Term F o sterin g G rant"
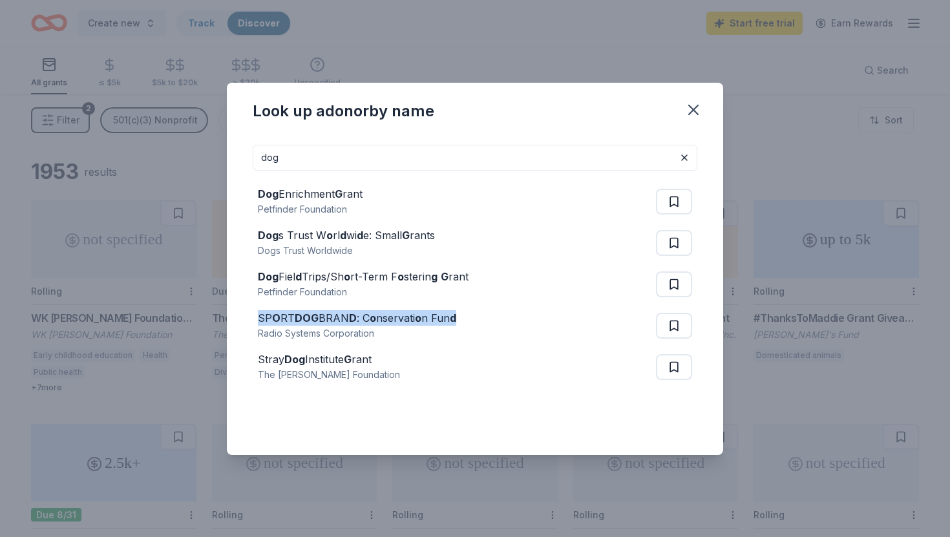
drag, startPoint x: 468, startPoint y: 320, endPoint x: 247, endPoint y: 312, distance: 221.8
click at [247, 312] on div "dog Dog Enrichment G rant Petfinder Foundation Dog s Trust W o rl d wi d e: Sma…" at bounding box center [475, 294] width 496 height 320
copy div "SP O RT DOG BRAN D : C o nservati o n Fun d"
drag, startPoint x: 379, startPoint y: 359, endPoint x: 239, endPoint y: 369, distance: 140.6
click at [239, 369] on div "dog Dog Enrichment G rant Petfinder Foundation Dog s Trust W o rl d wi d e: Sma…" at bounding box center [475, 294] width 496 height 320
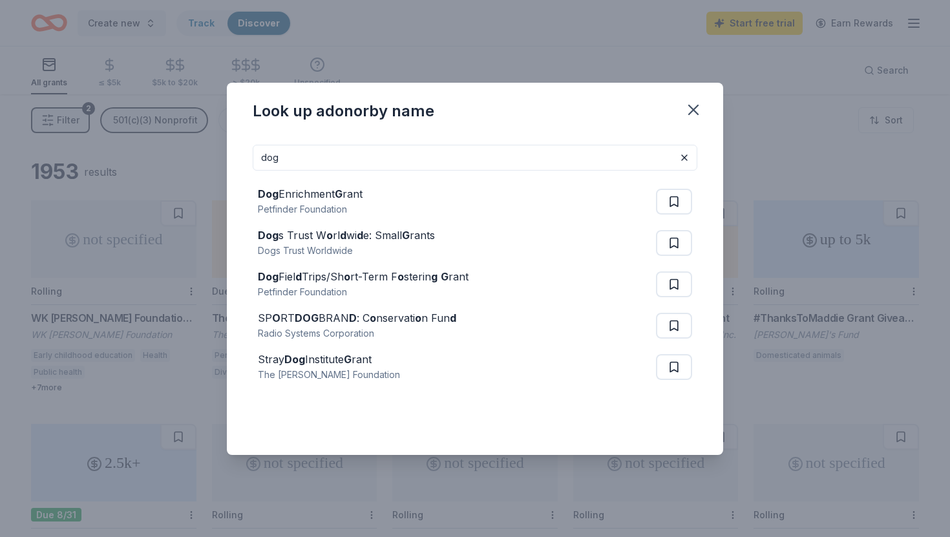
drag, startPoint x: 416, startPoint y: 341, endPoint x: 233, endPoint y: 357, distance: 184.3
click at [233, 357] on div "dog Dog Enrichment G rant Petfinder Foundation Dog s Trust W o rl d wi d e: Sma…" at bounding box center [475, 294] width 496 height 320
click at [463, 164] on input "dog" at bounding box center [475, 158] width 445 height 26
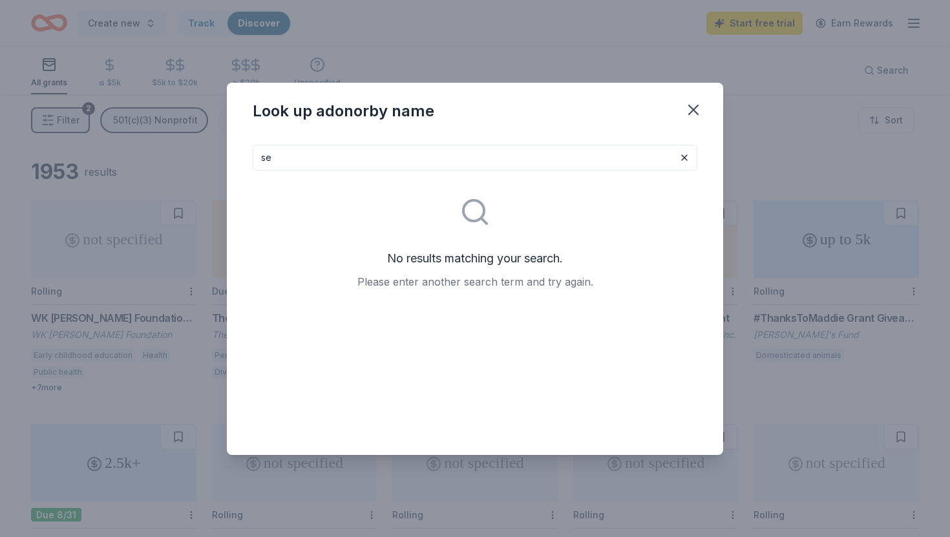
type input "s"
click at [703, 124] on div "Look up a donor by name" at bounding box center [475, 109] width 496 height 52
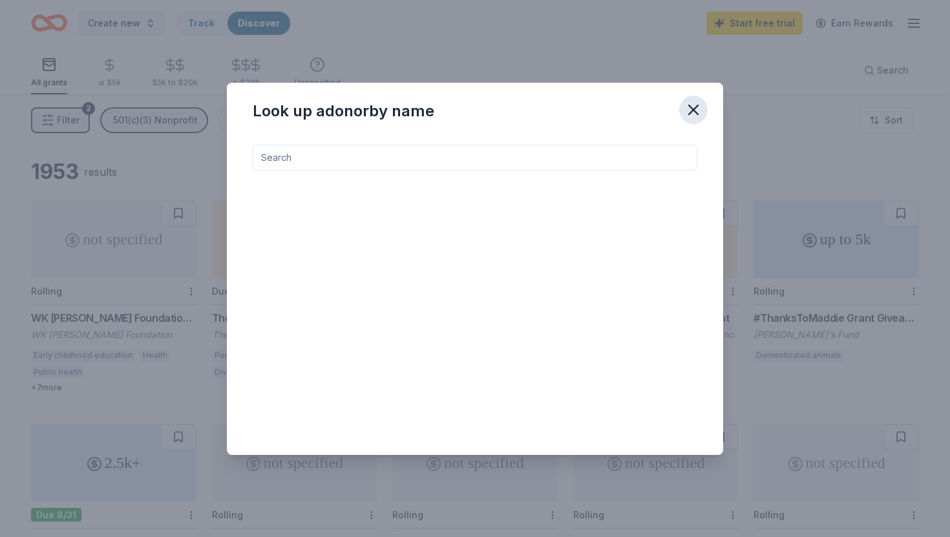
click at [697, 114] on icon "button" at bounding box center [693, 110] width 18 height 18
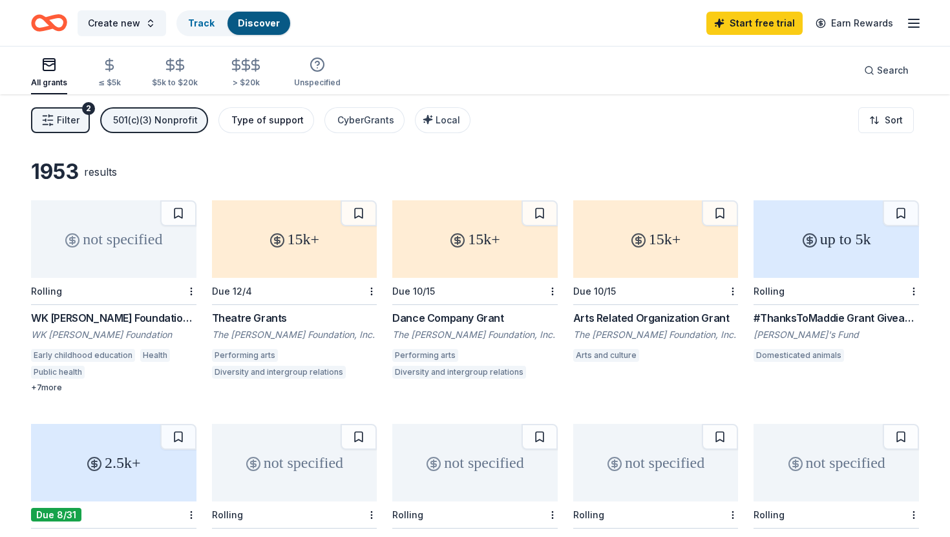
click at [247, 115] on div "Type of support" at bounding box center [267, 120] width 72 height 16
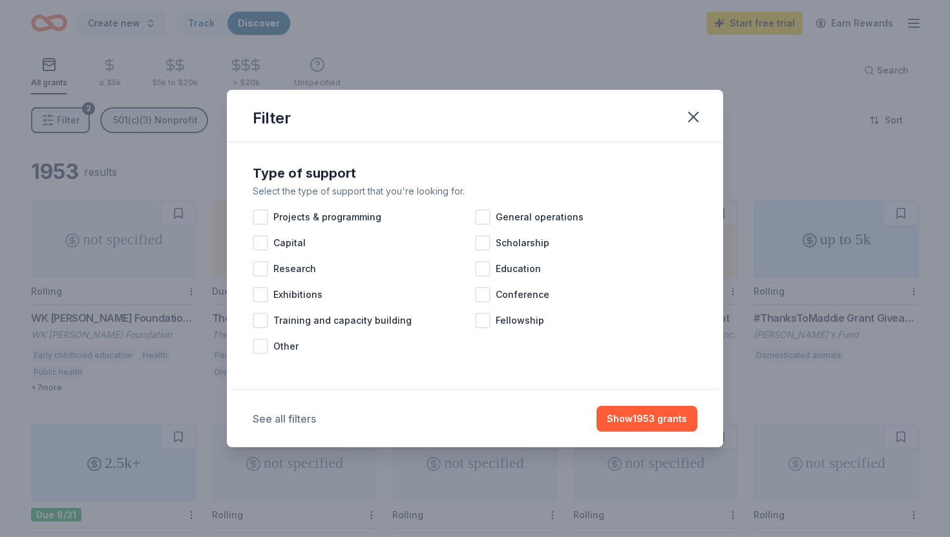
click at [276, 426] on button "See all filters" at bounding box center [284, 419] width 63 height 16
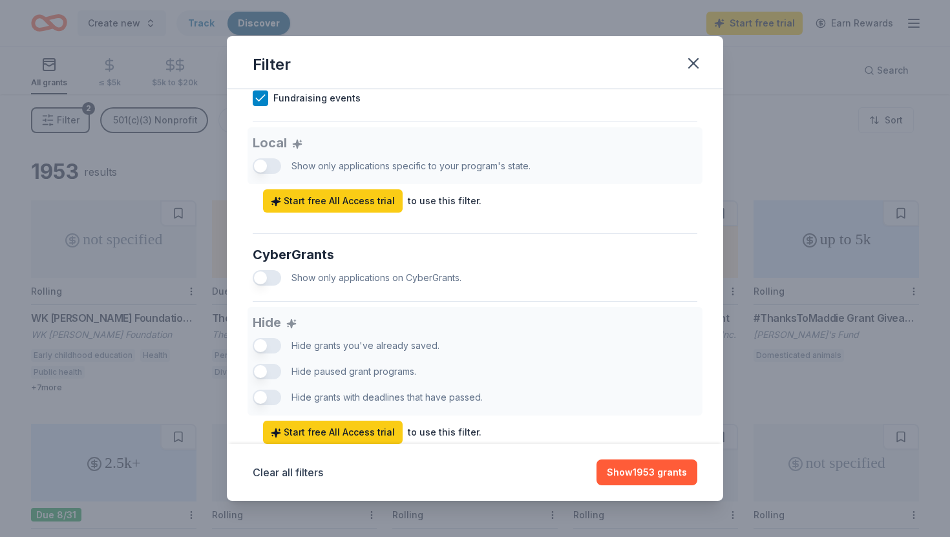
scroll to position [742, 0]
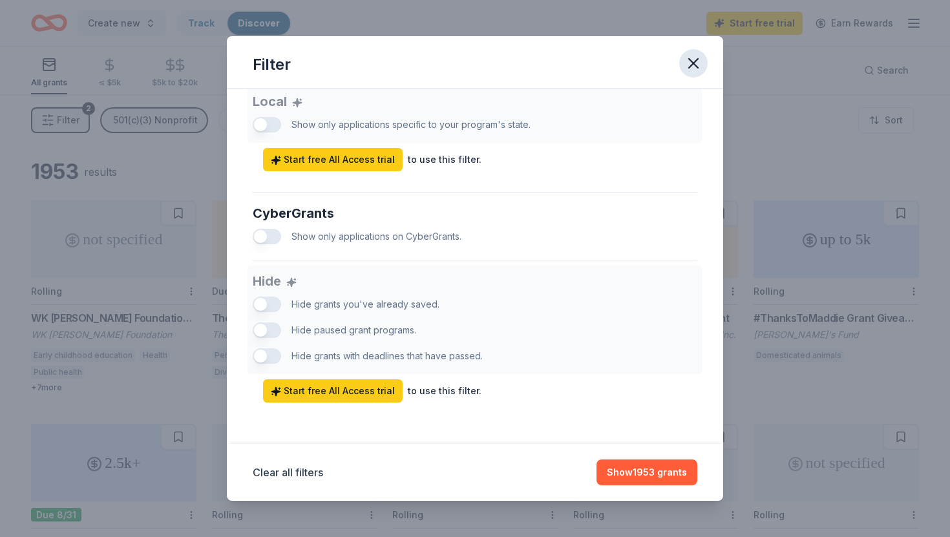
click at [693, 59] on icon "button" at bounding box center [693, 63] width 18 height 18
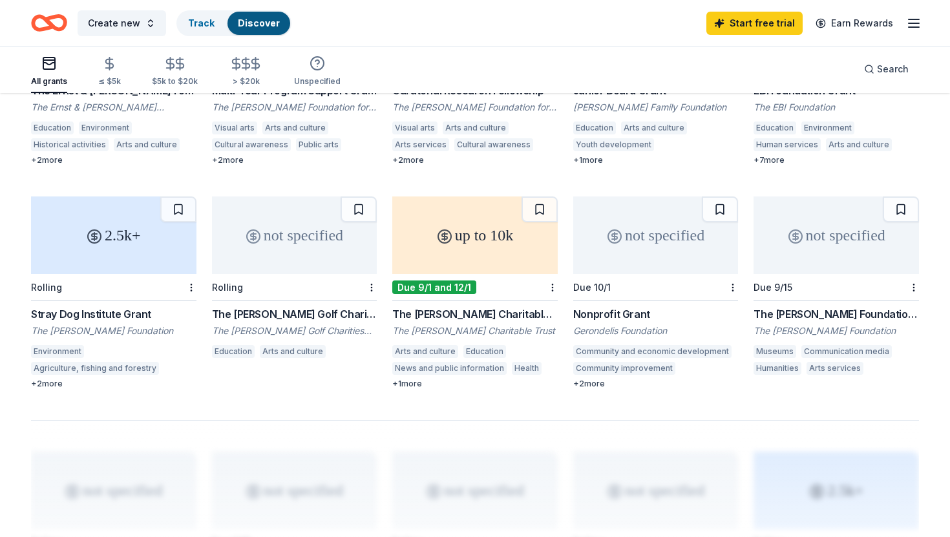
scroll to position [677, 0]
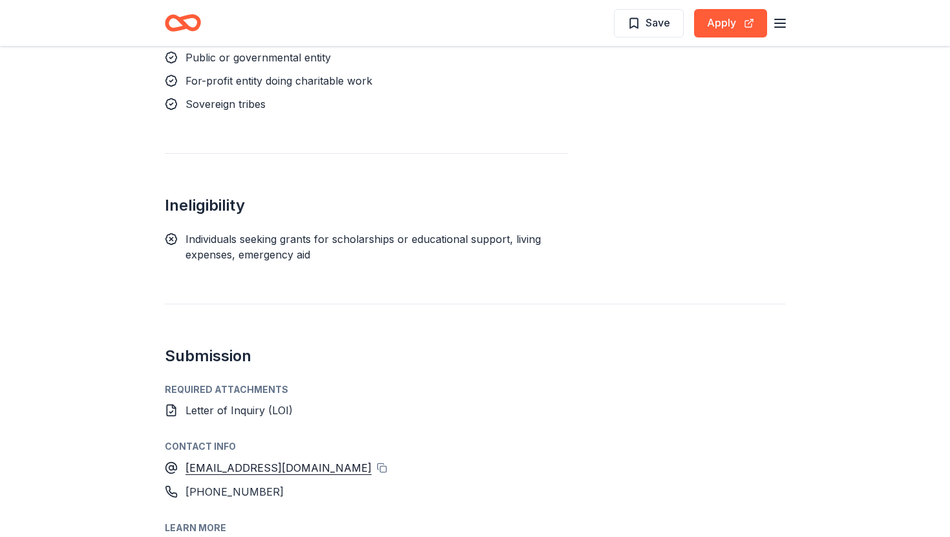
scroll to position [1681, 0]
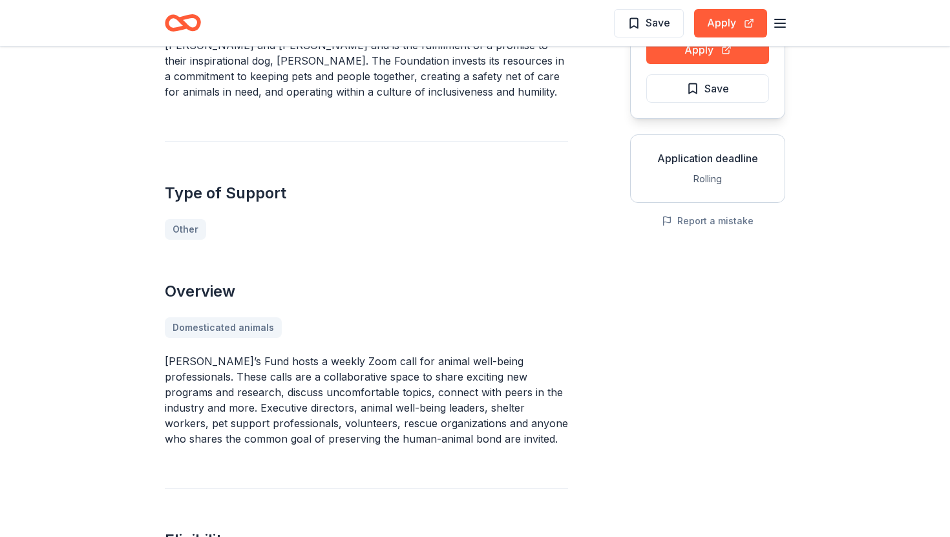
scroll to position [17, 0]
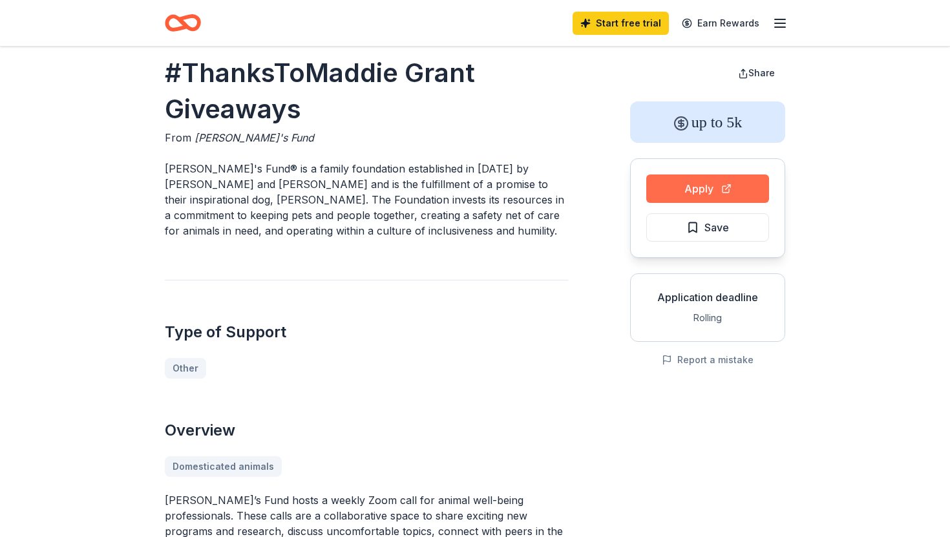
click at [664, 182] on button "Apply" at bounding box center [707, 188] width 123 height 28
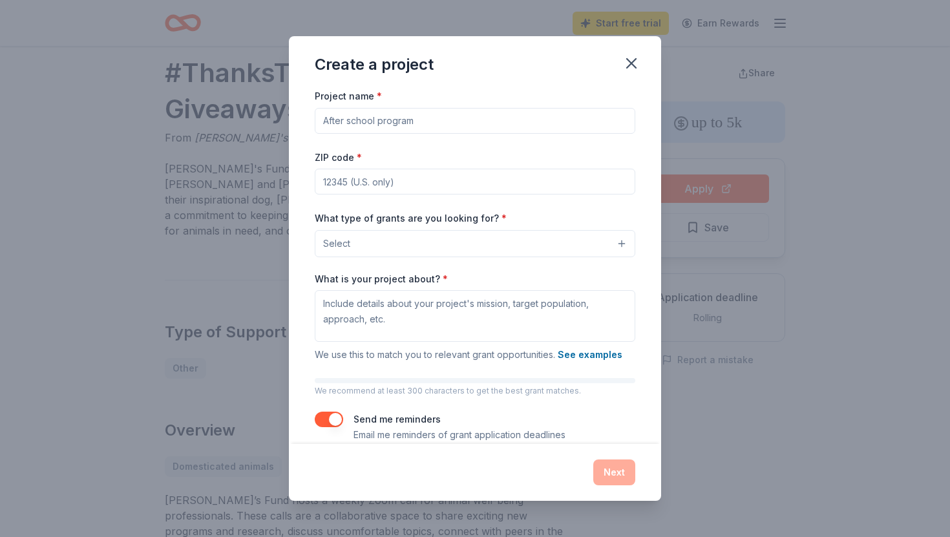
scroll to position [19, 0]
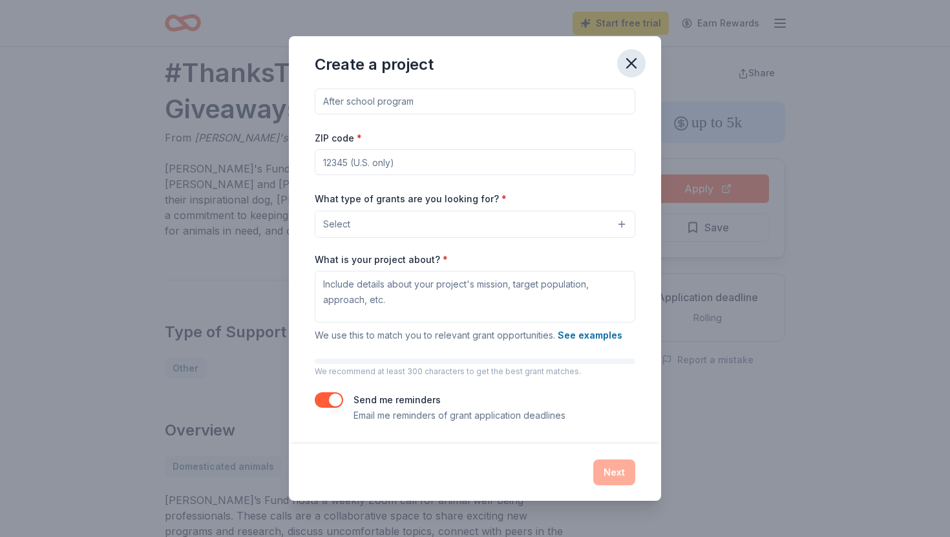
click at [627, 59] on icon "button" at bounding box center [631, 63] width 18 height 18
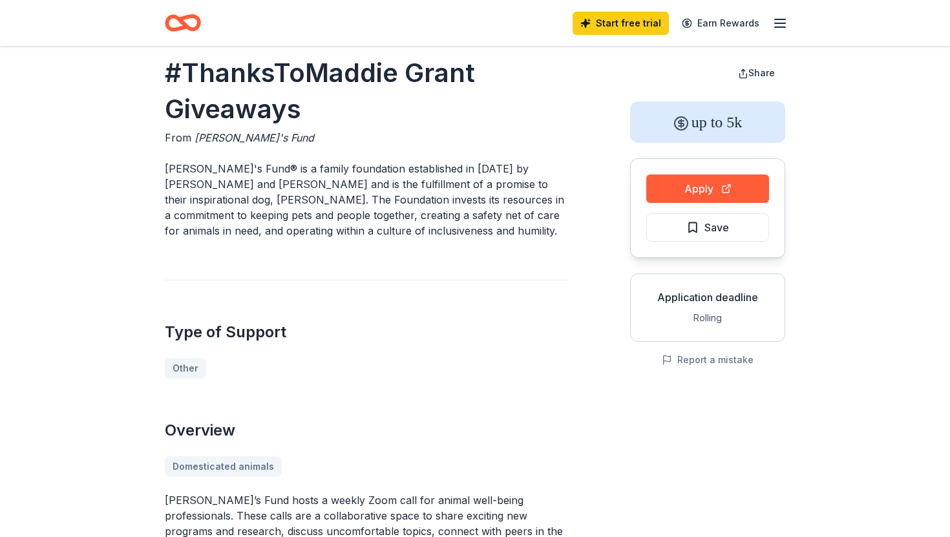
scroll to position [0, 0]
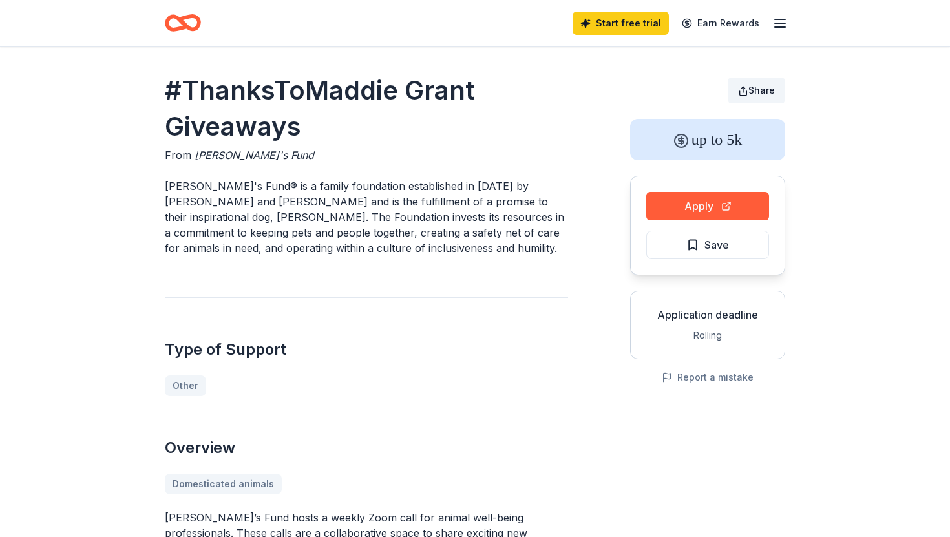
click at [746, 87] on button "Share" at bounding box center [757, 91] width 58 height 26
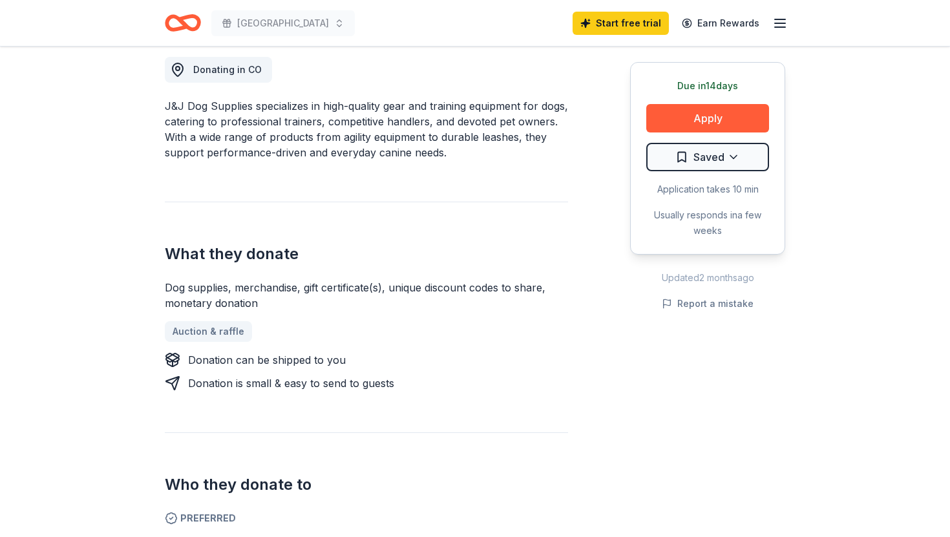
scroll to position [370, 0]
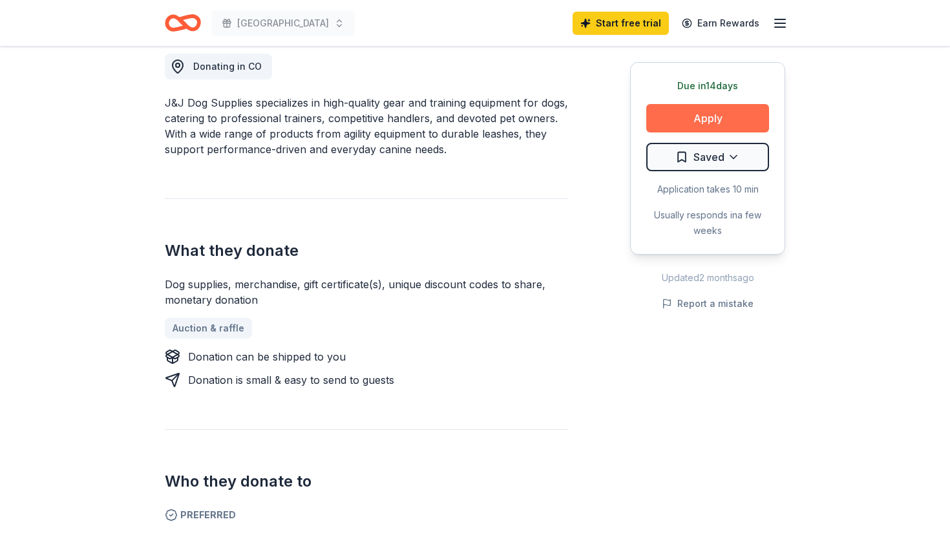
click at [678, 121] on button "Apply" at bounding box center [707, 118] width 123 height 28
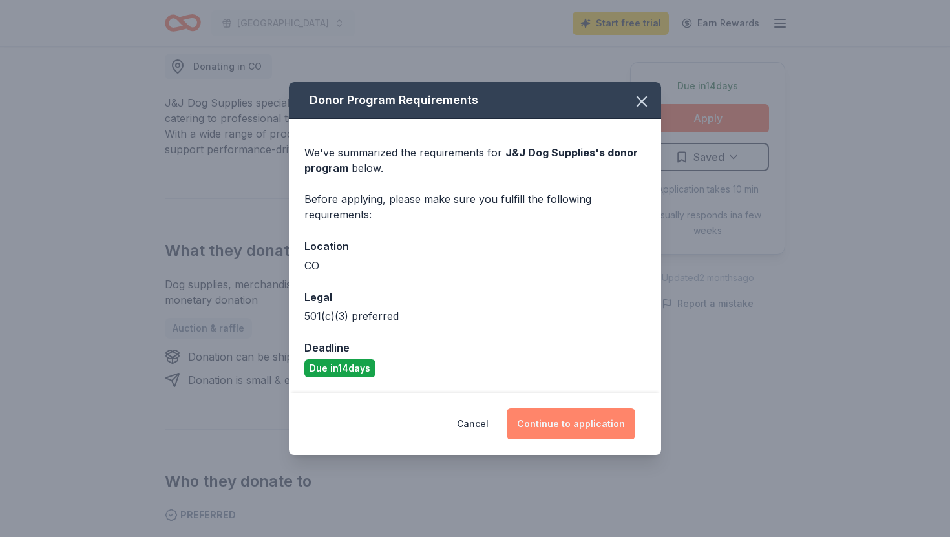
click at [565, 417] on button "Continue to application" at bounding box center [571, 423] width 129 height 31
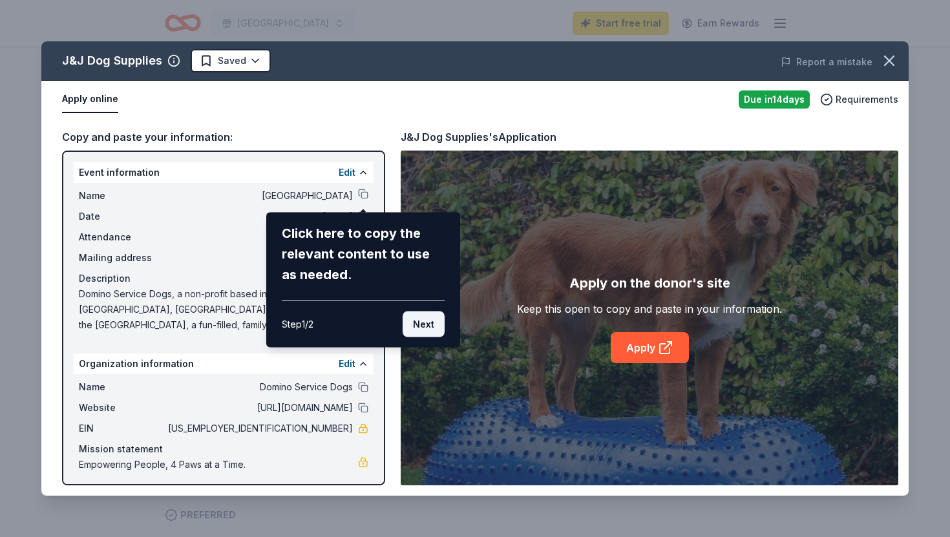
click at [435, 322] on button "Next" at bounding box center [424, 324] width 42 height 26
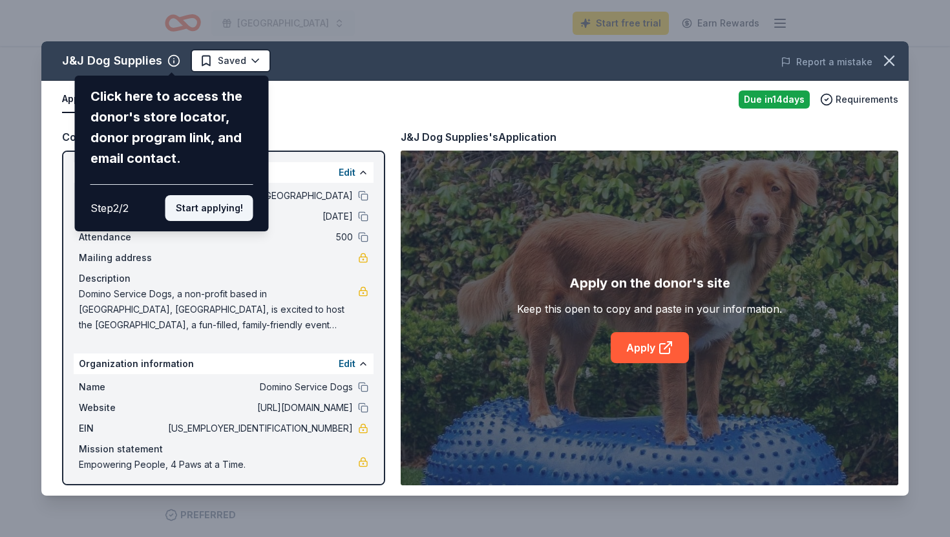
click at [231, 215] on button "Start applying!" at bounding box center [209, 208] width 88 height 26
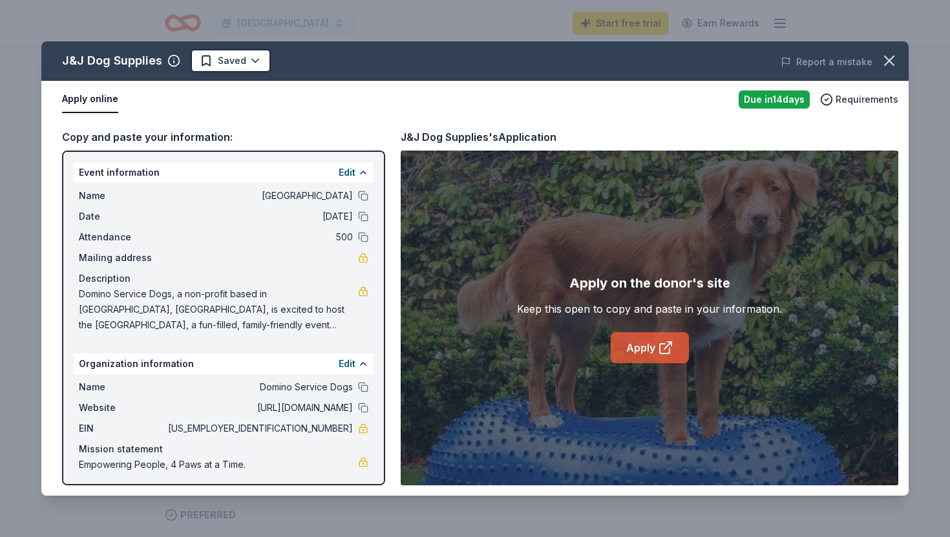
click at [628, 345] on link "Apply" at bounding box center [650, 347] width 78 height 31
click at [174, 25] on div "J&J Dog Supplies Saved Report a mistake Apply online Due in 14 days Requirement…" at bounding box center [475, 268] width 950 height 537
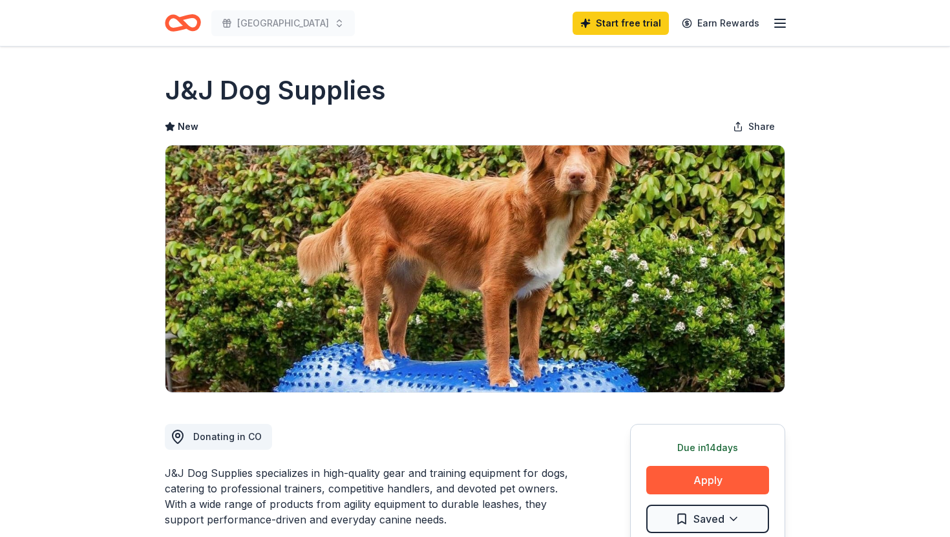
scroll to position [1, 0]
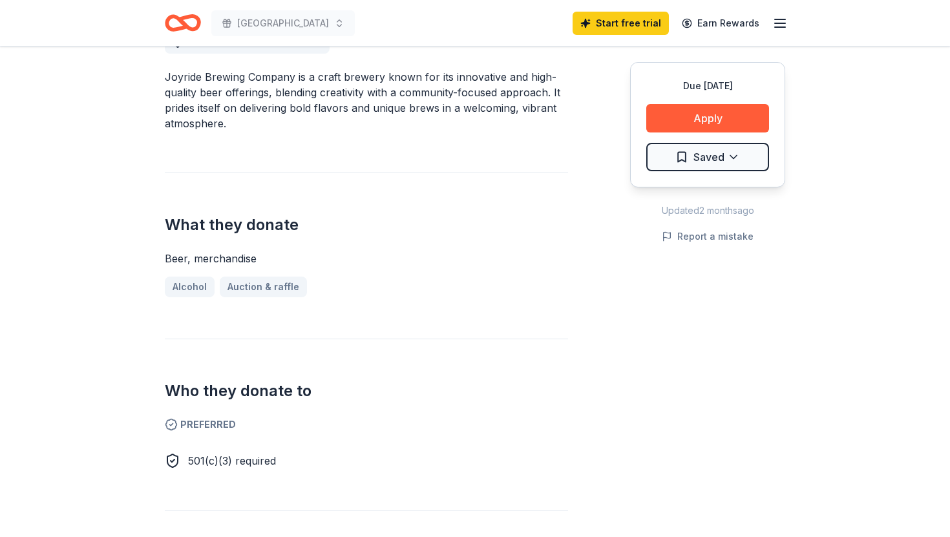
scroll to position [419, 0]
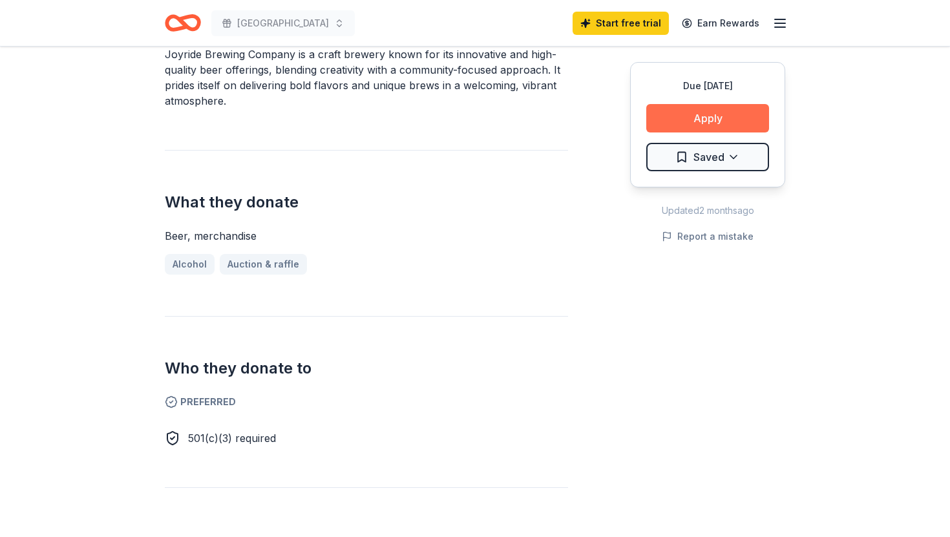
click at [697, 116] on button "Apply" at bounding box center [707, 118] width 123 height 28
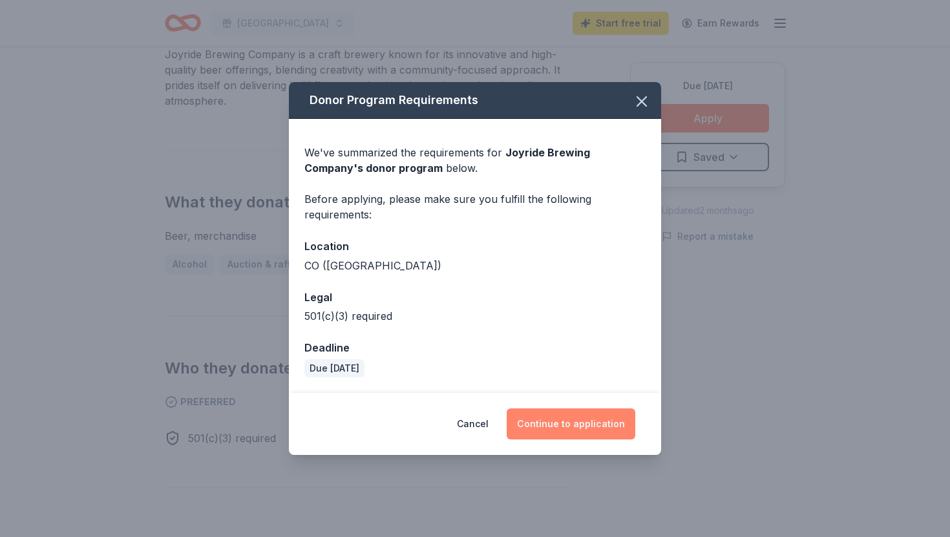
click at [561, 426] on button "Continue to application" at bounding box center [571, 423] width 129 height 31
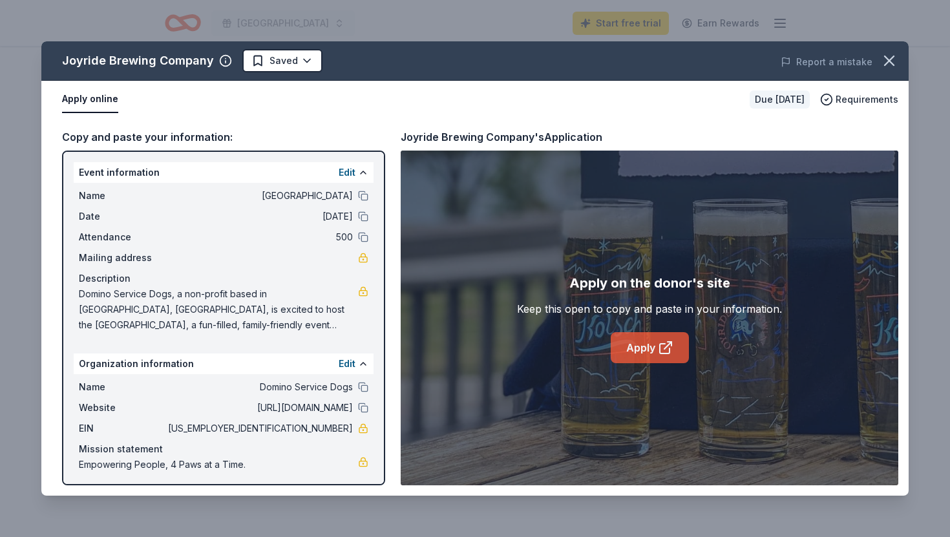
click at [640, 345] on link "Apply" at bounding box center [650, 347] width 78 height 31
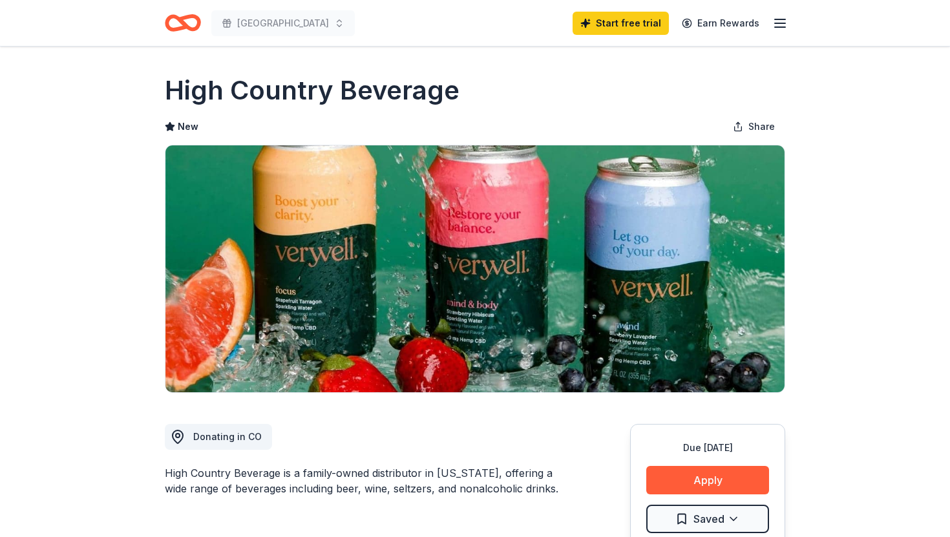
scroll to position [8, 0]
